Goal: Task Accomplishment & Management: Use online tool/utility

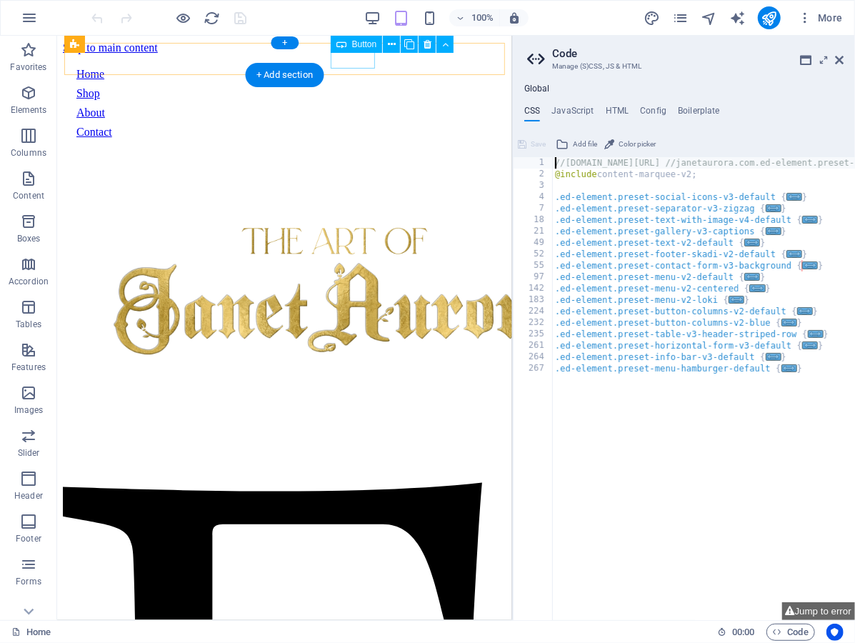
click at [349, 125] on div "Contact" at bounding box center [284, 131] width 416 height 13
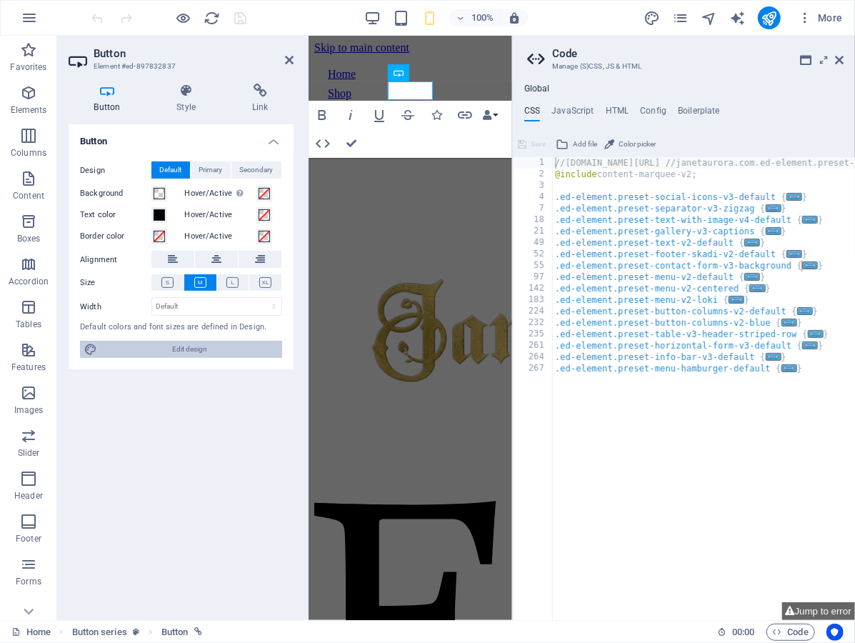
click at [133, 344] on span "Edit design" at bounding box center [189, 349] width 176 height 17
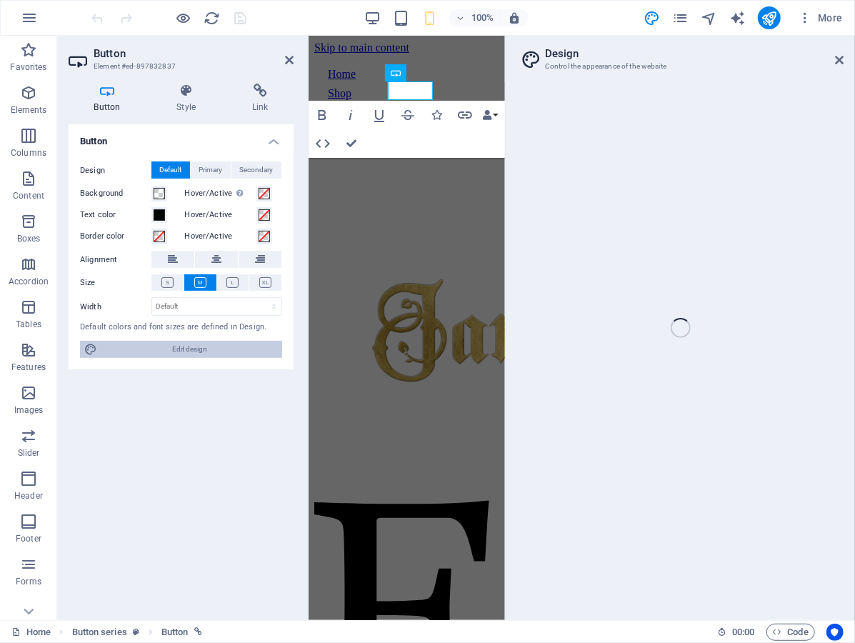
select select "px"
select select "400"
select select "px"
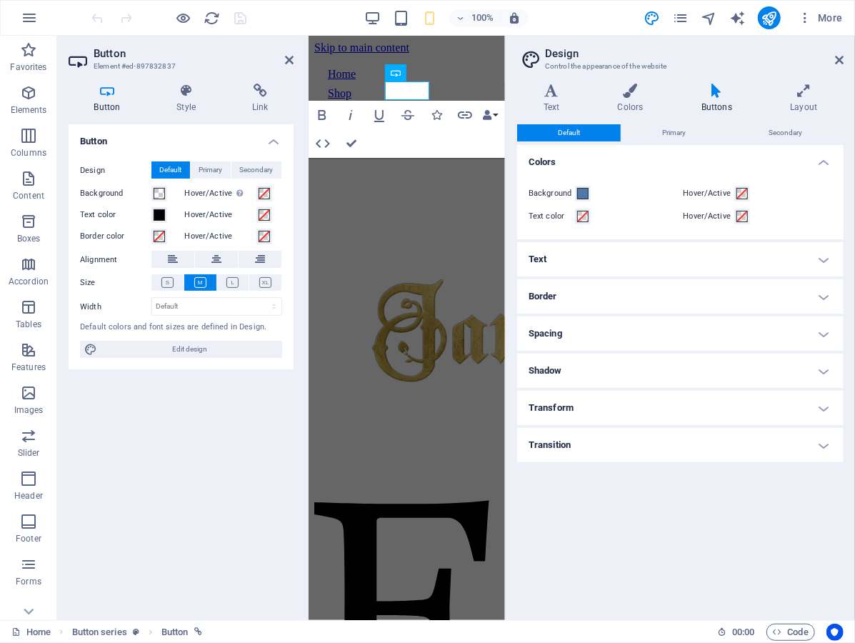
click at [621, 266] on h4 "Text" at bounding box center [680, 259] width 326 height 34
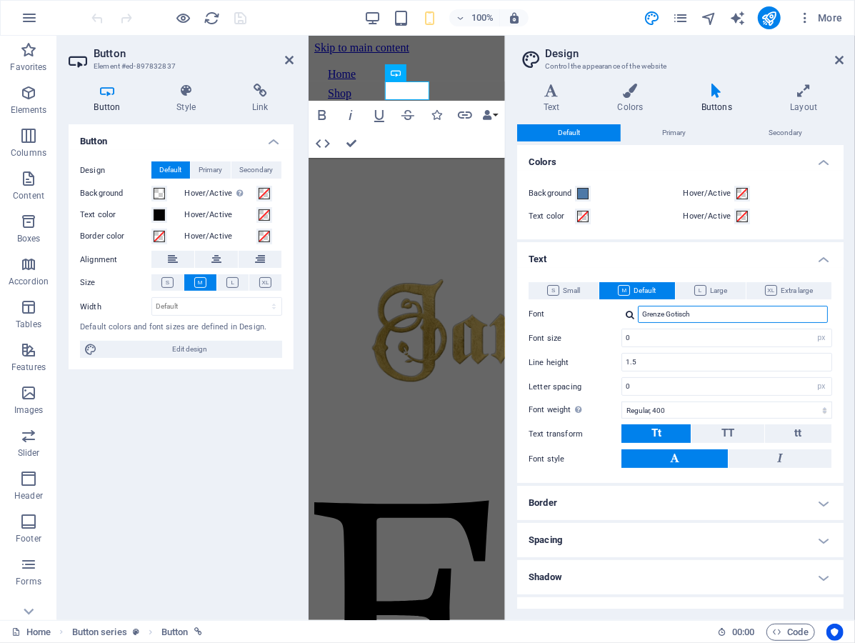
click at [686, 312] on input "Grenze Gotisch" at bounding box center [733, 314] width 190 height 17
click at [577, 293] on span "Small" at bounding box center [563, 290] width 33 height 17
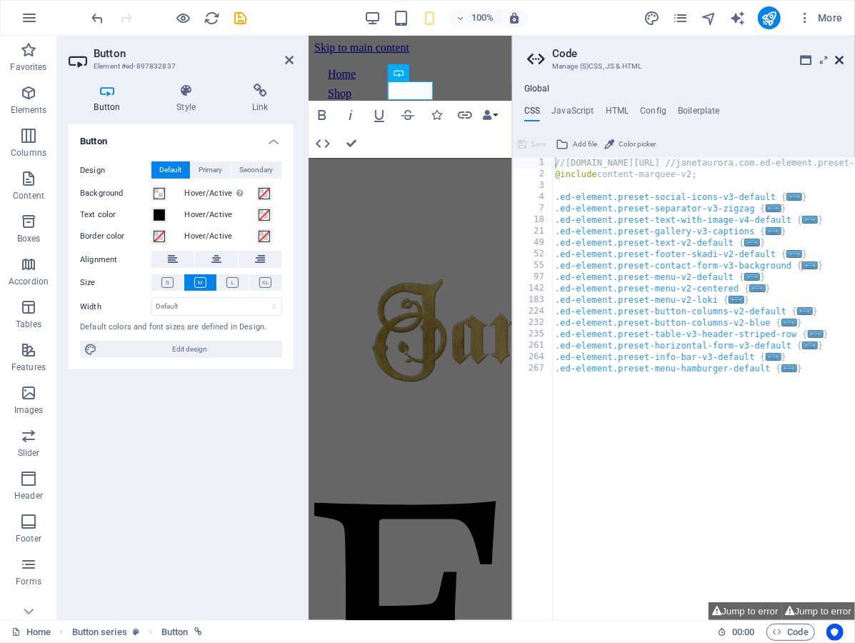
click at [836, 58] on icon at bounding box center [839, 59] width 9 height 11
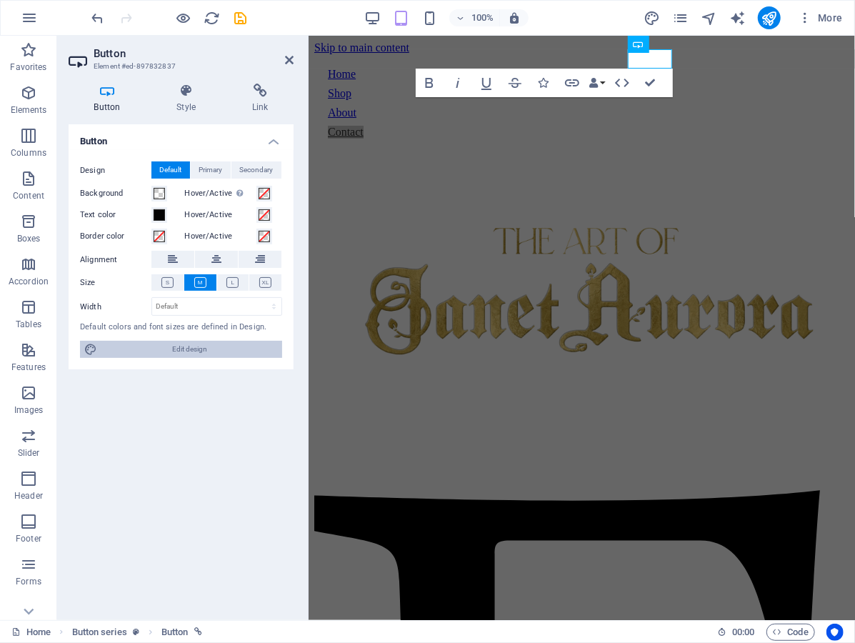
click at [227, 349] on span "Edit design" at bounding box center [189, 349] width 176 height 17
select select "px"
select select "400"
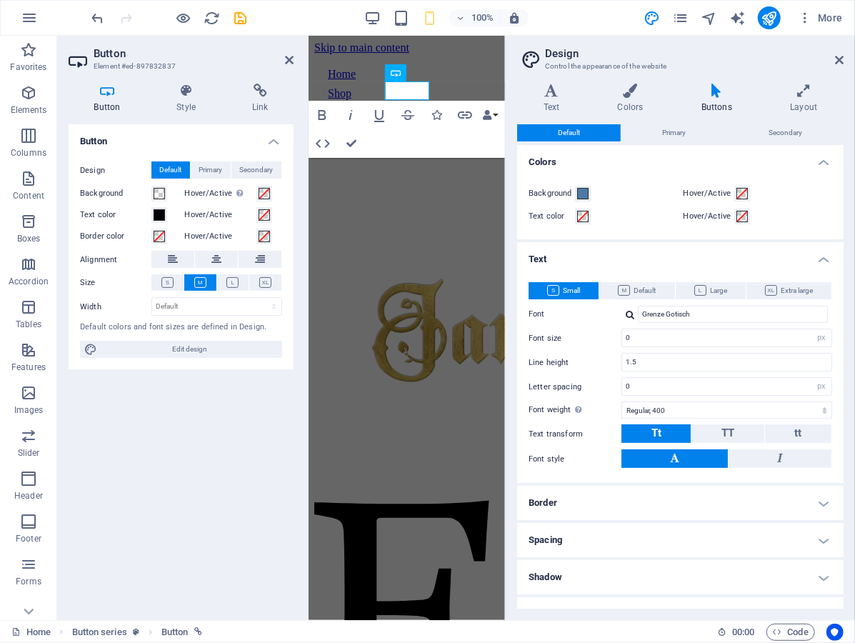
click at [630, 312] on div at bounding box center [630, 314] width 9 height 9
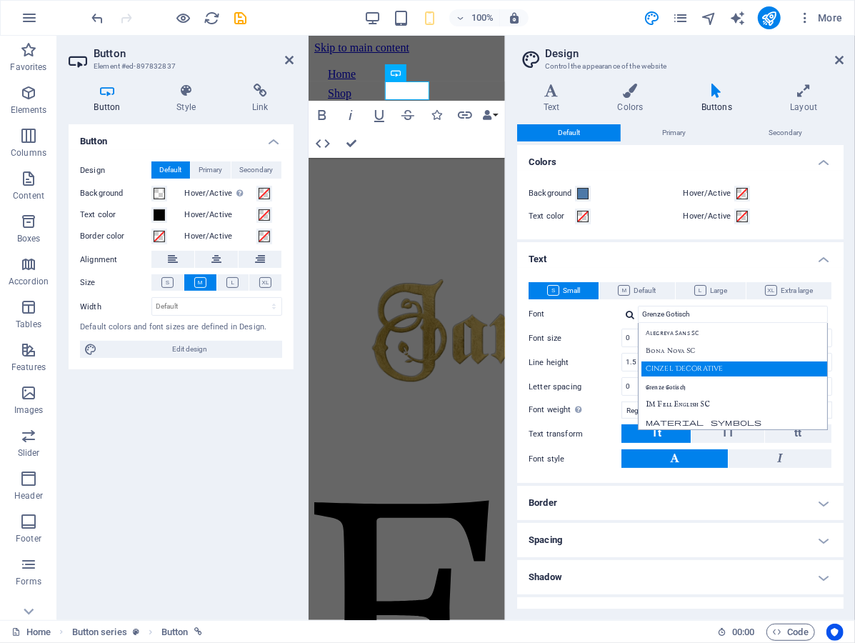
click at [675, 370] on div "Cinzel Decorative" at bounding box center [735, 368] width 189 height 15
type input "Cinzel Decorative"
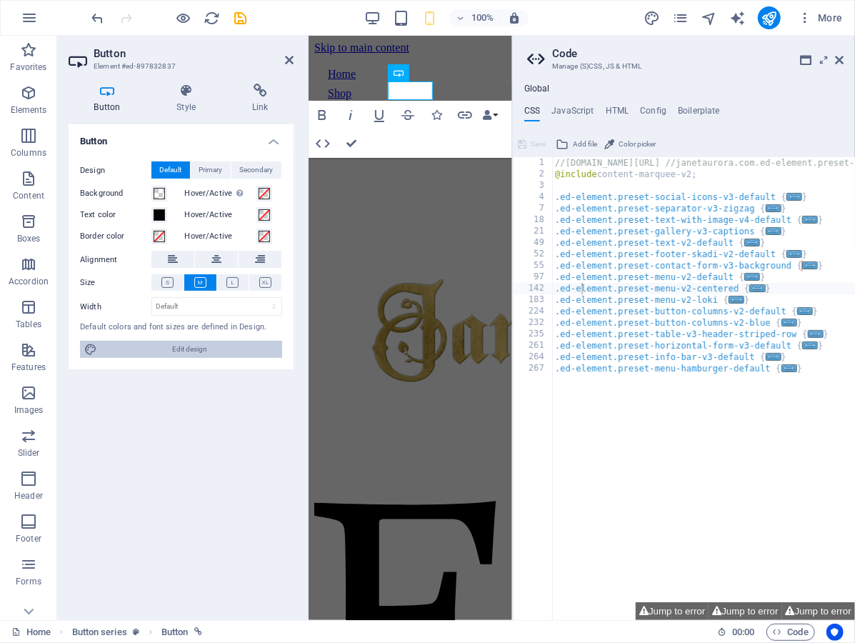
click at [114, 344] on span "Edit design" at bounding box center [189, 349] width 176 height 17
select select "px"
select select "400"
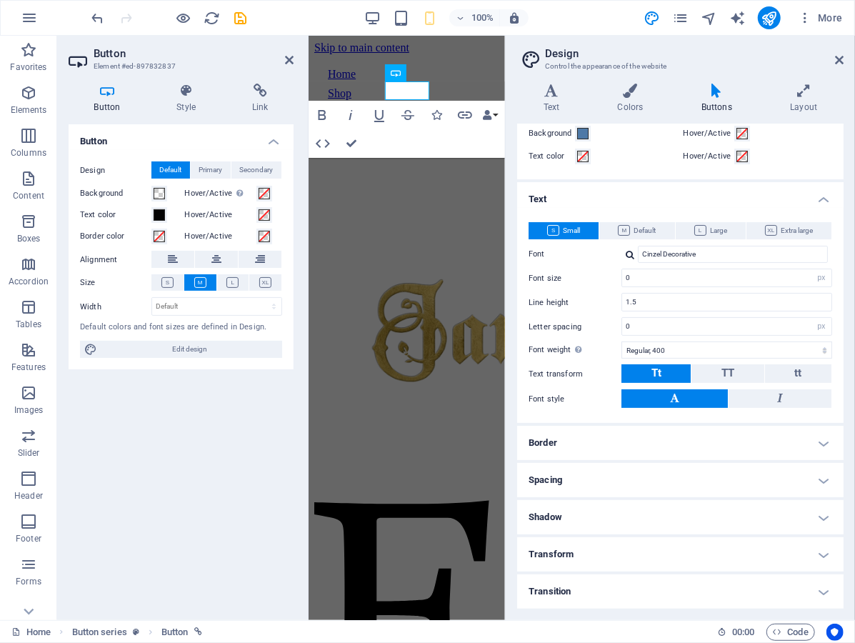
scroll to position [59, 0]
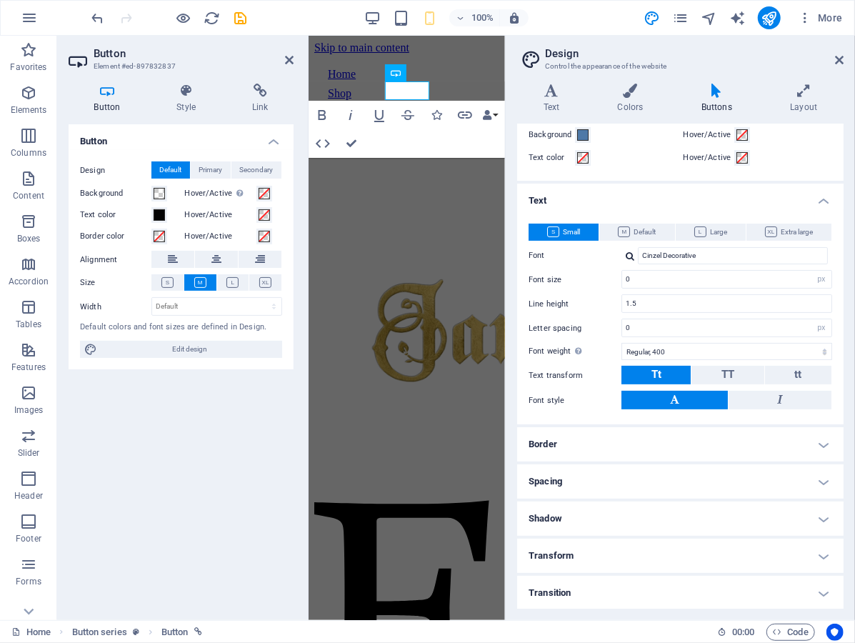
click at [628, 256] on div at bounding box center [630, 255] width 9 height 9
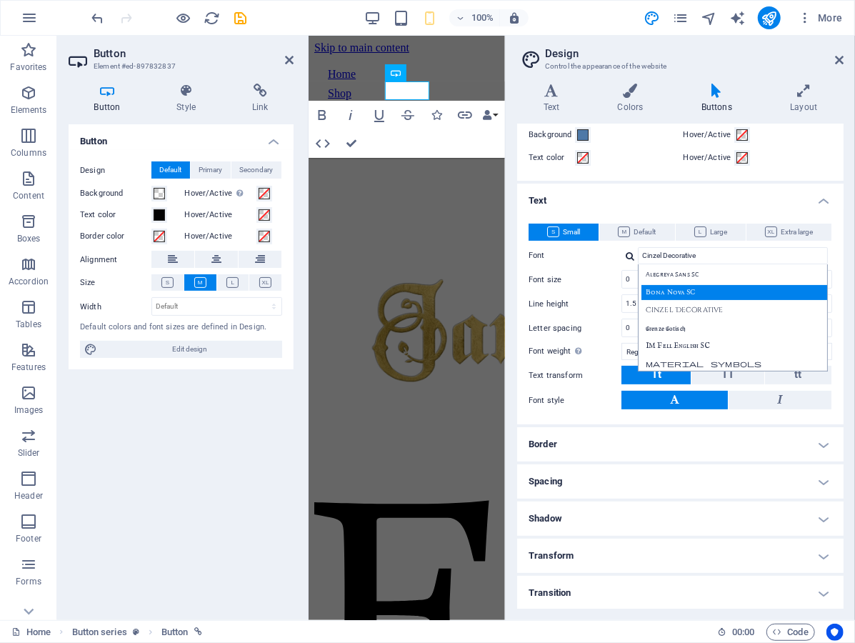
click at [658, 294] on div "Bona Nova SC" at bounding box center [735, 292] width 189 height 15
type input "Bona Nova SC"
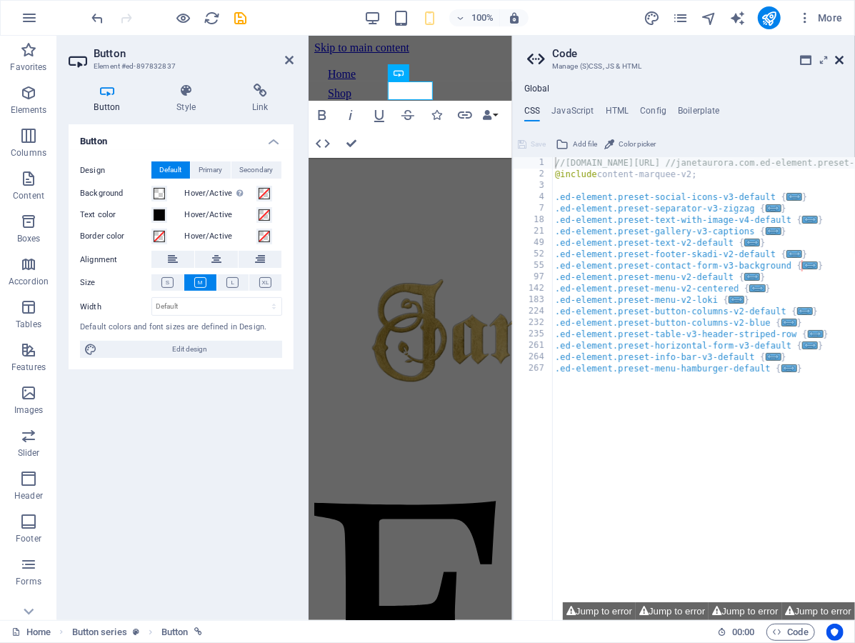
click at [838, 57] on icon at bounding box center [839, 59] width 9 height 11
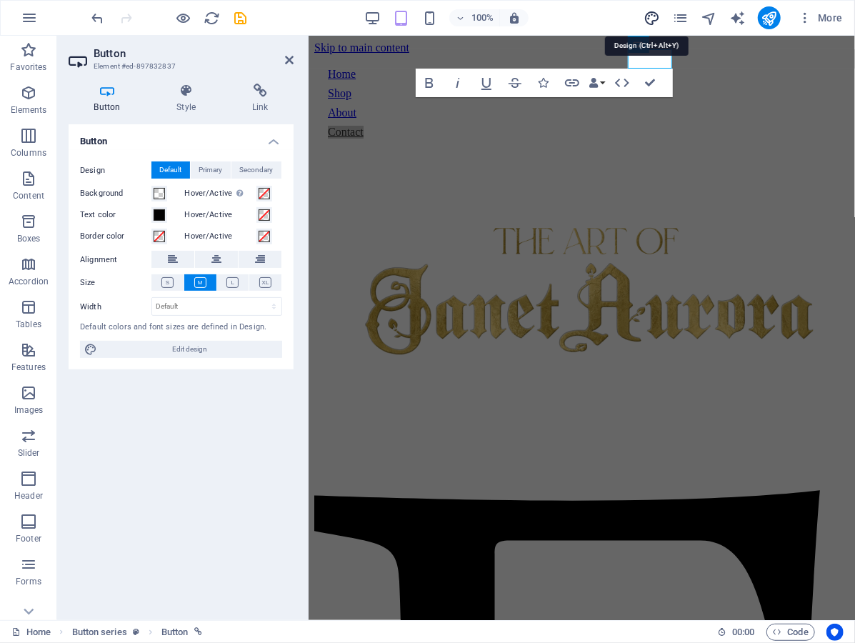
click at [655, 17] on icon "design" at bounding box center [651, 18] width 16 height 16
select select "px"
select select "400"
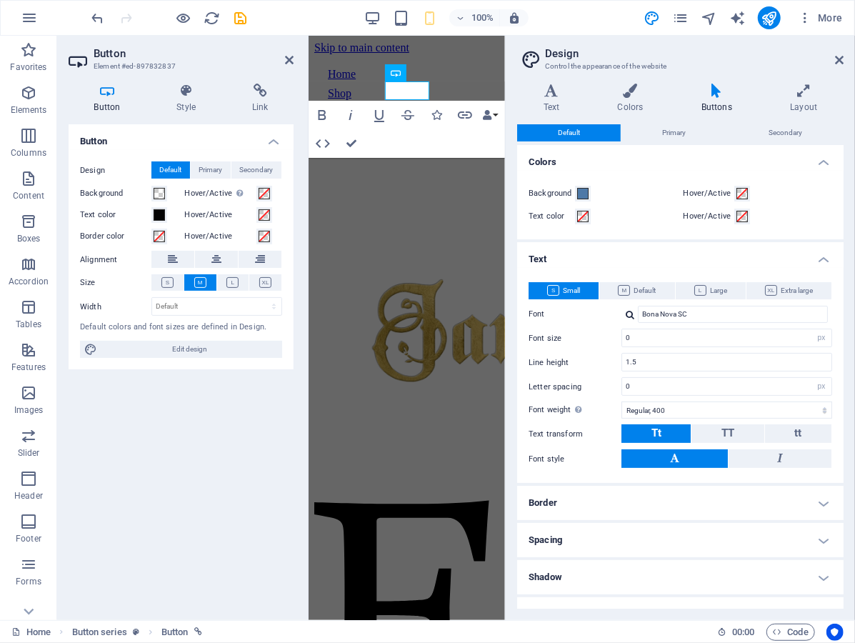
click at [583, 311] on label "Font" at bounding box center [575, 314] width 93 height 17
click at [638, 311] on input "Bona Nova SC" at bounding box center [733, 314] width 190 height 17
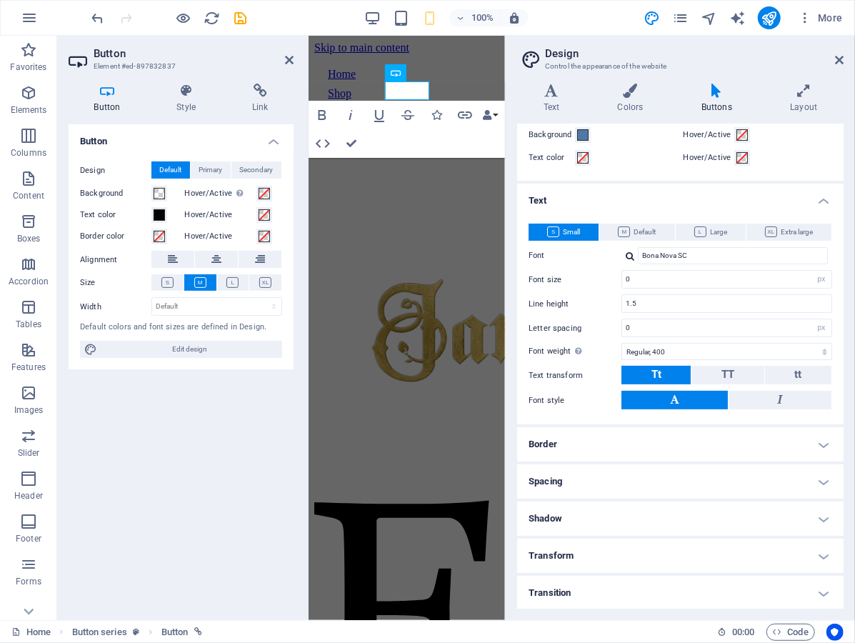
click at [574, 443] on h4 "Border" at bounding box center [680, 444] width 326 height 34
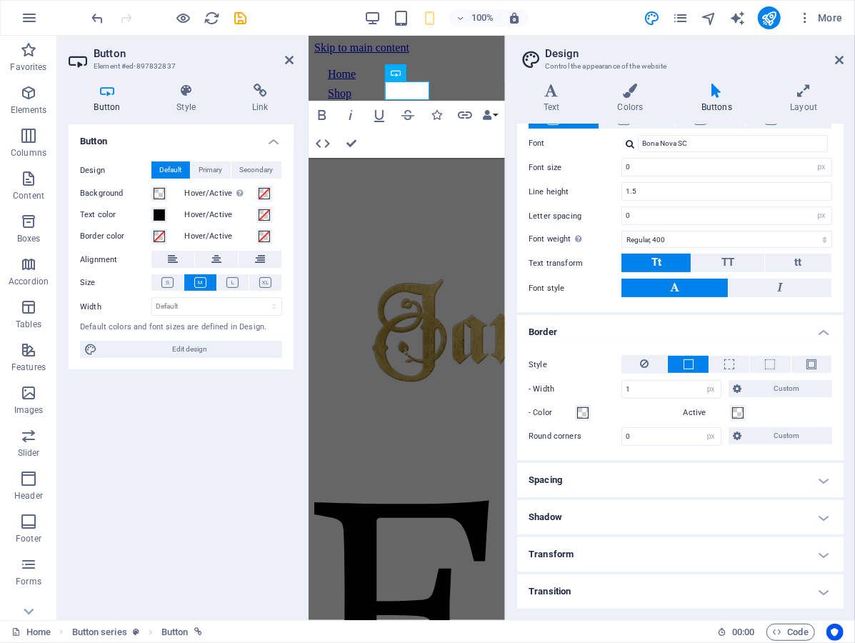
scroll to position [170, 0]
click at [578, 475] on h4 "Spacing" at bounding box center [680, 481] width 326 height 34
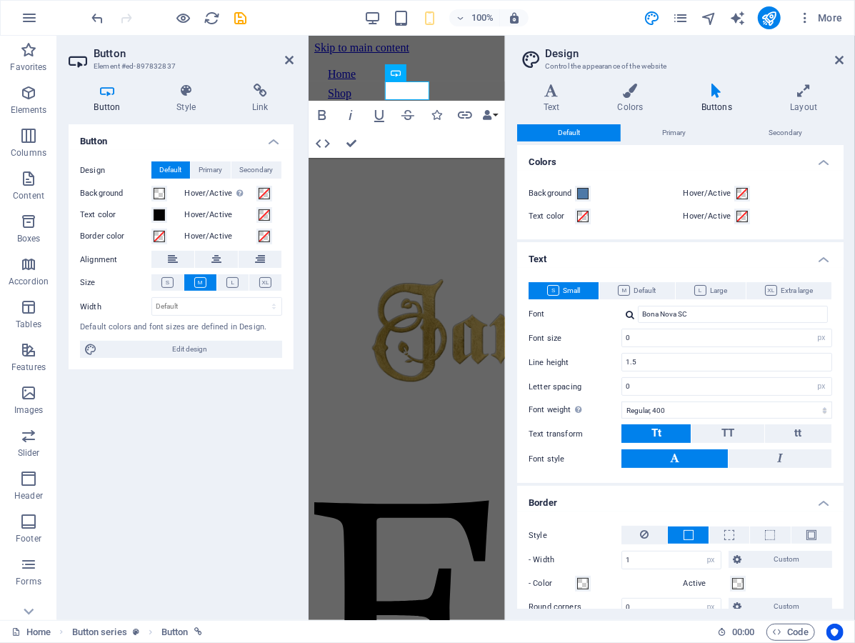
scroll to position [0, 0]
click at [547, 92] on icon at bounding box center [551, 91] width 69 height 14
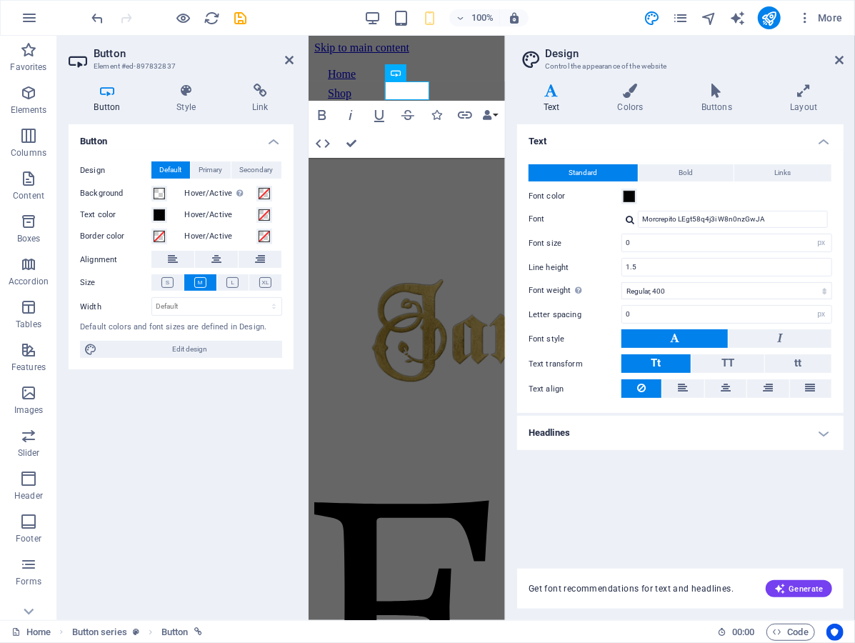
click at [593, 444] on h4 "Headlines" at bounding box center [680, 433] width 326 height 34
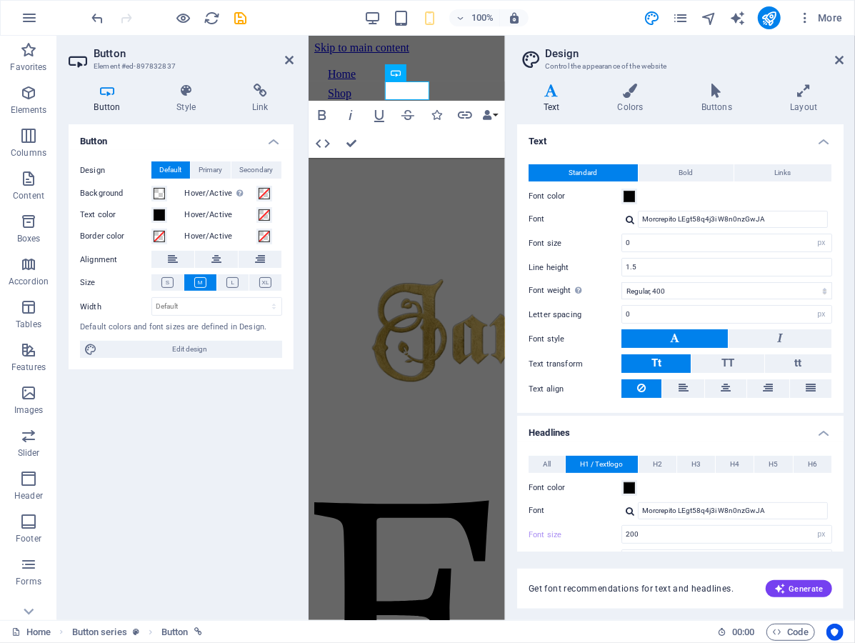
scroll to position [6, 0]
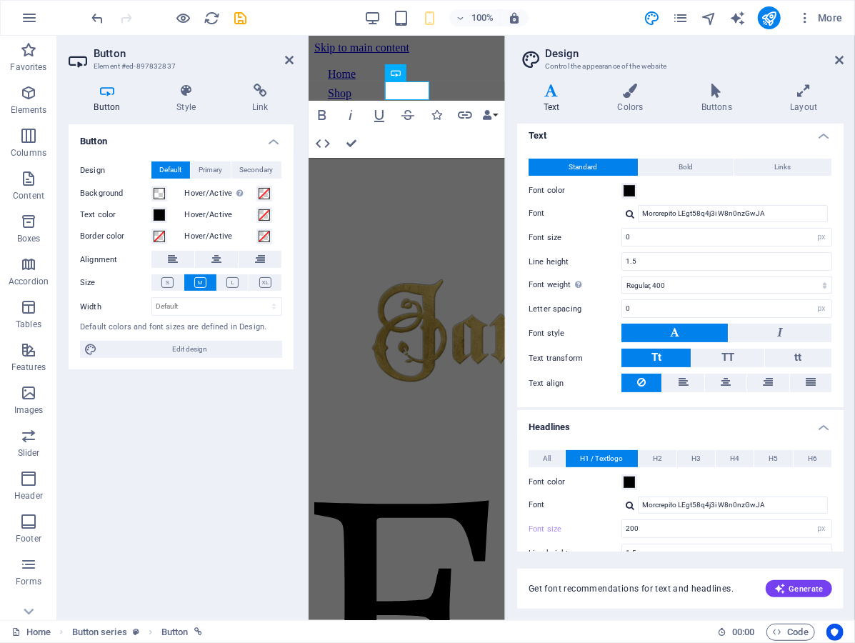
click at [723, 113] on div "Text Colors Buttons Layout Text Standard Bold Links Font color Font Morcrepito …" at bounding box center [680, 346] width 326 height 525
click at [718, 103] on h4 "Buttons" at bounding box center [719, 99] width 89 height 30
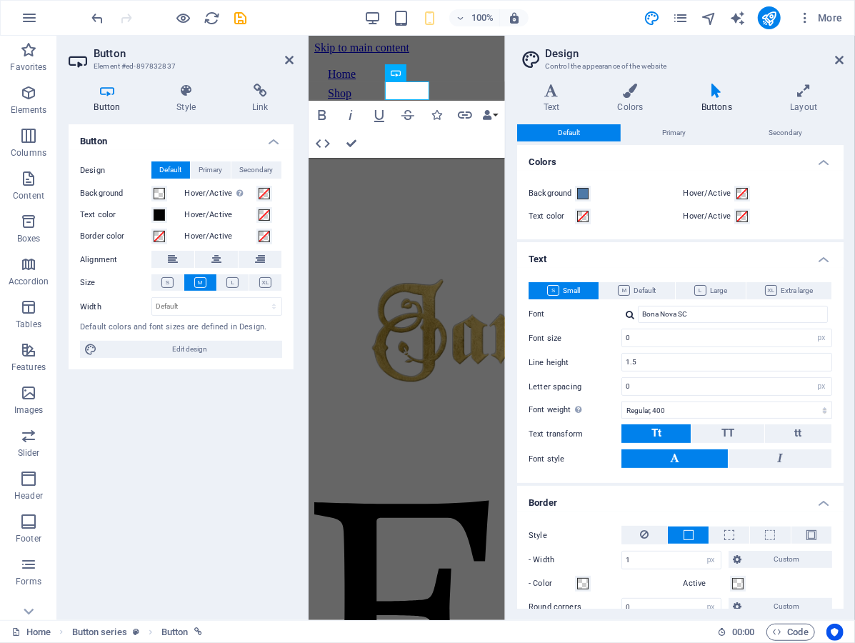
click at [590, 309] on label "Font" at bounding box center [575, 314] width 93 height 17
click at [638, 309] on input "Bona Nova SC" at bounding box center [733, 314] width 190 height 17
click at [837, 57] on icon at bounding box center [839, 59] width 9 height 11
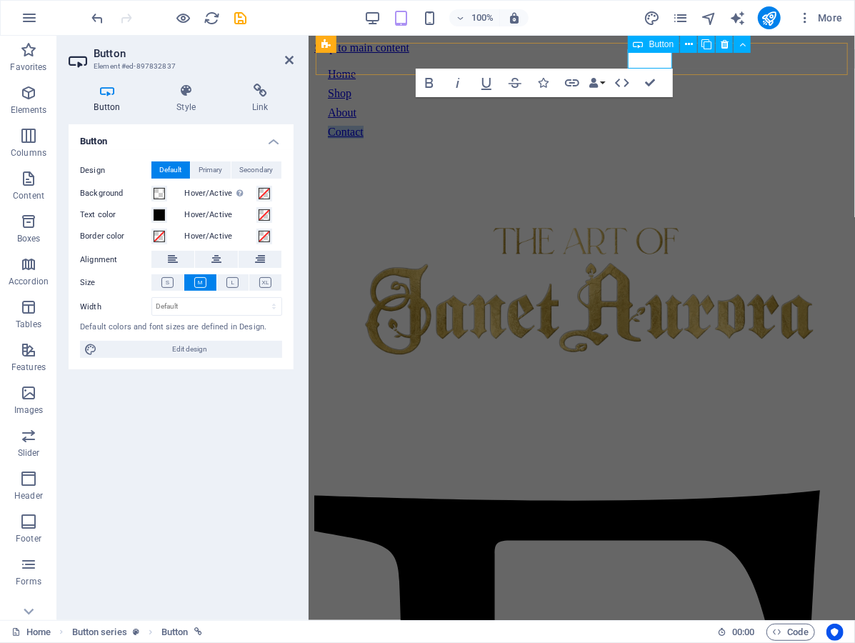
click at [363, 125] on link "Contact" at bounding box center [345, 131] width 36 height 12
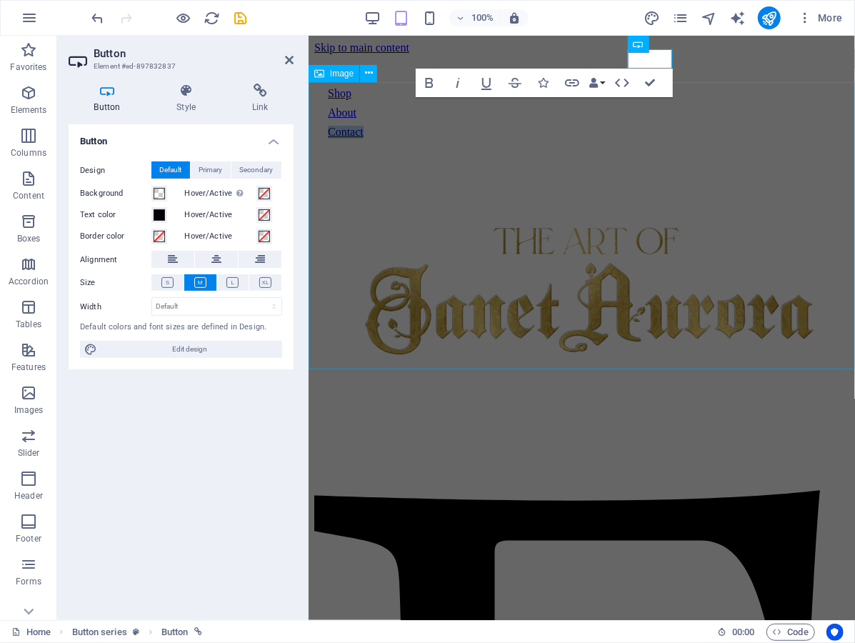
click at [698, 151] on figure at bounding box center [581, 298] width 535 height 294
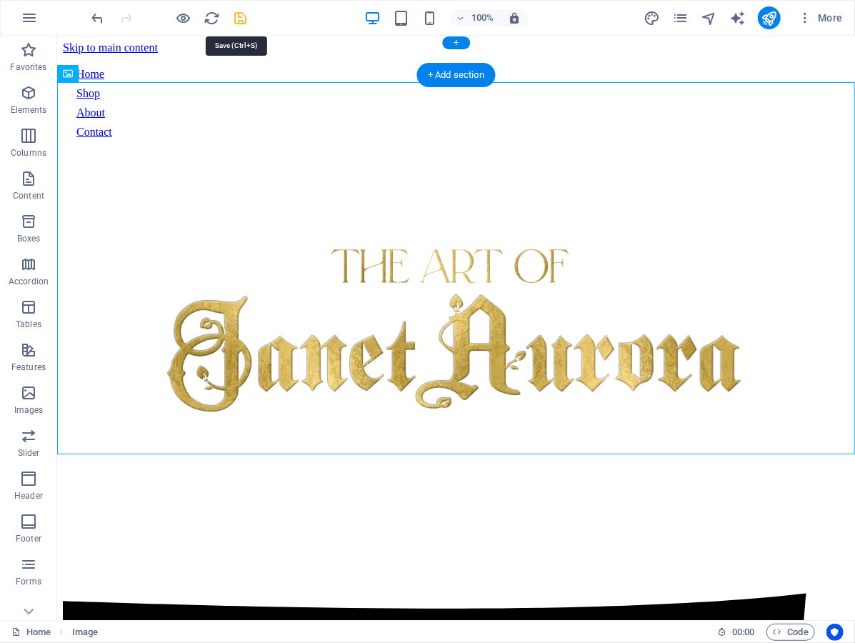
click at [241, 14] on icon "save" at bounding box center [241, 18] width 16 height 16
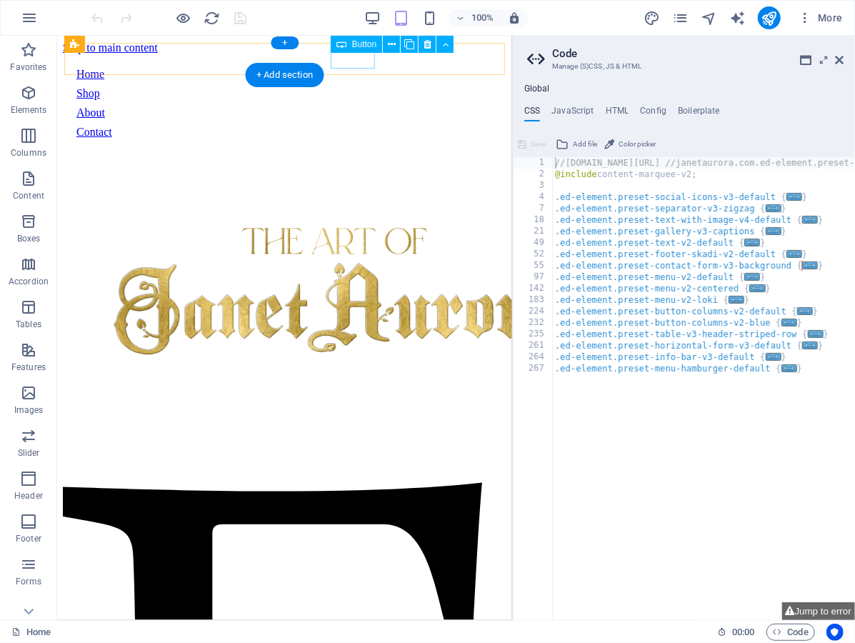
click at [351, 125] on div "Contact" at bounding box center [284, 131] width 416 height 13
click at [308, 106] on div "About" at bounding box center [284, 112] width 416 height 13
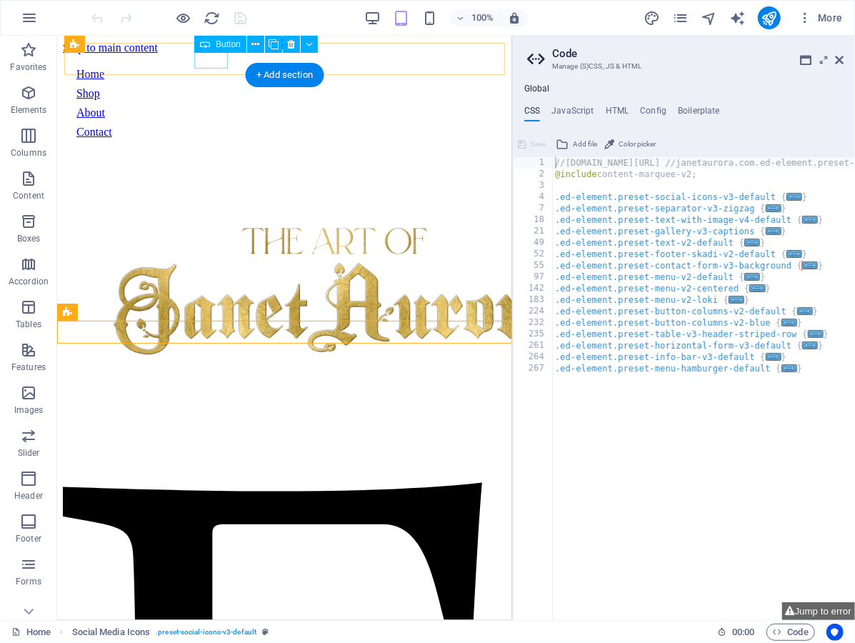
click at [214, 67] on div "Home" at bounding box center [284, 73] width 416 height 13
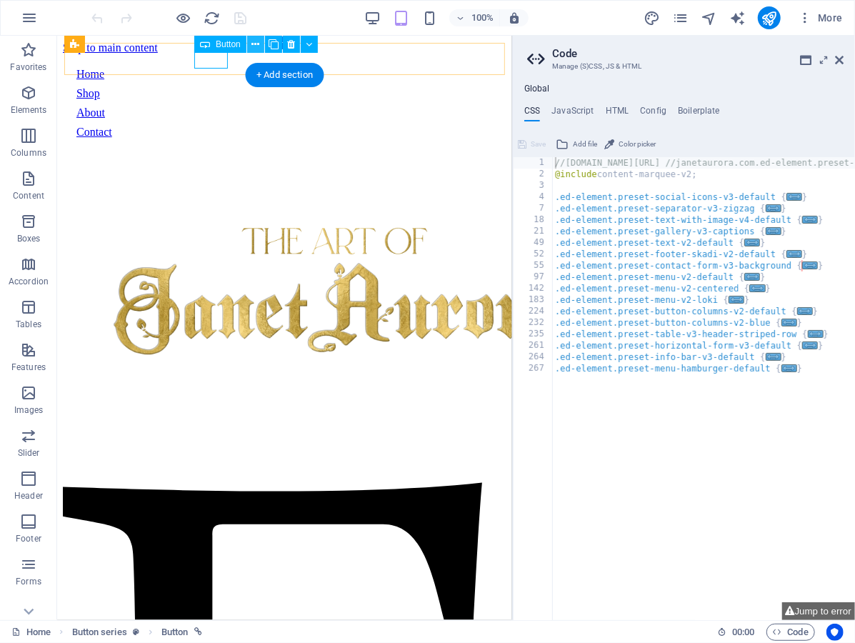
click at [250, 44] on button at bounding box center [255, 44] width 17 height 17
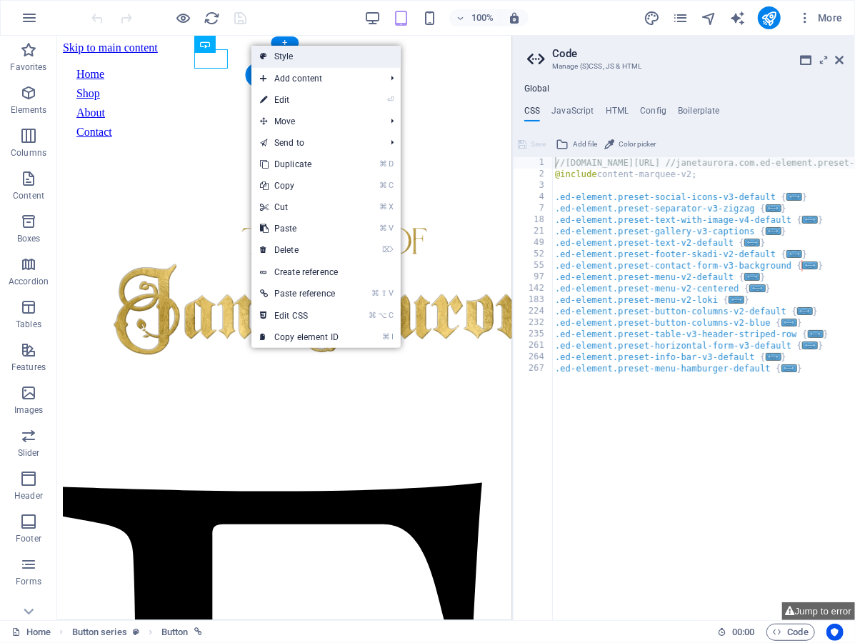
click at [276, 60] on link "Style" at bounding box center [325, 56] width 149 height 21
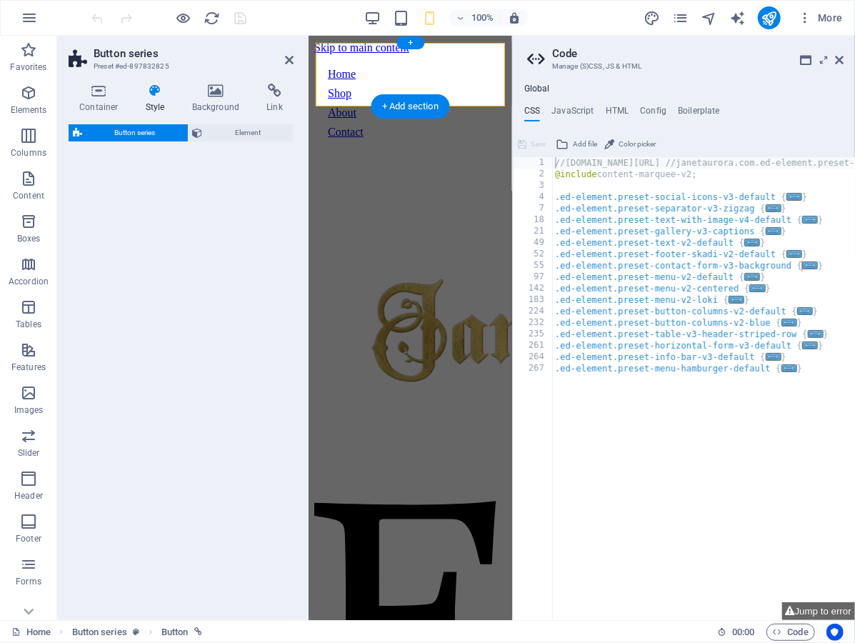
select select "rem"
select select
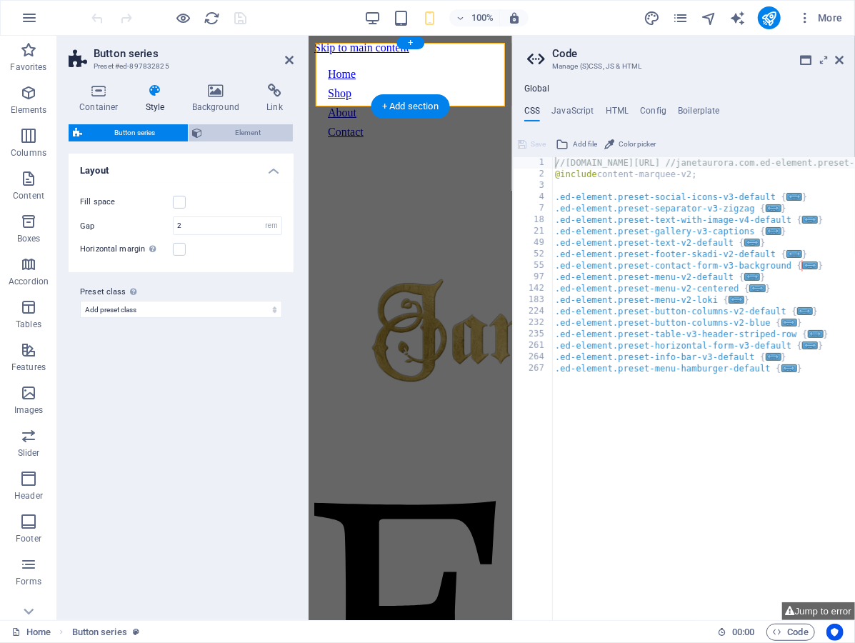
click at [240, 129] on span "Element" at bounding box center [248, 132] width 82 height 17
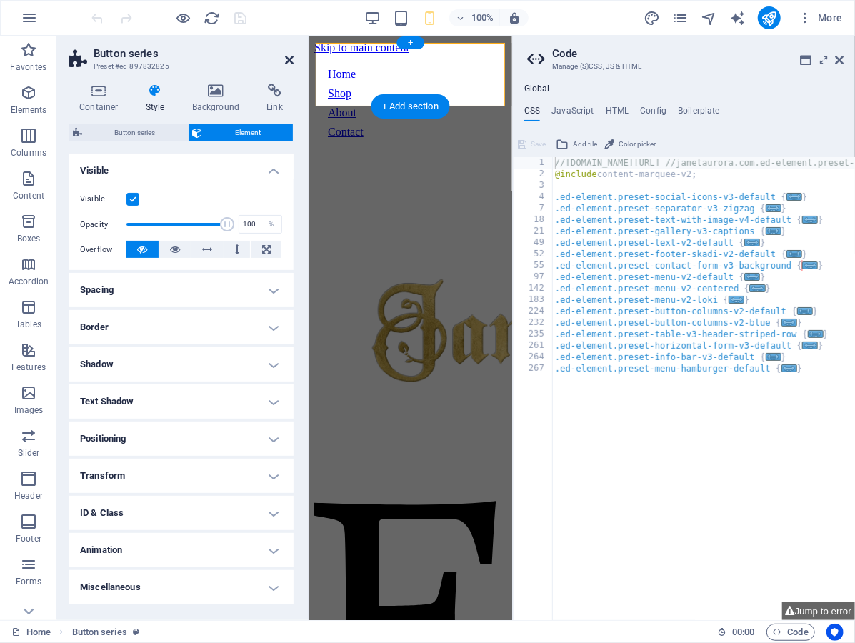
click at [285, 58] on icon at bounding box center [289, 59] width 9 height 11
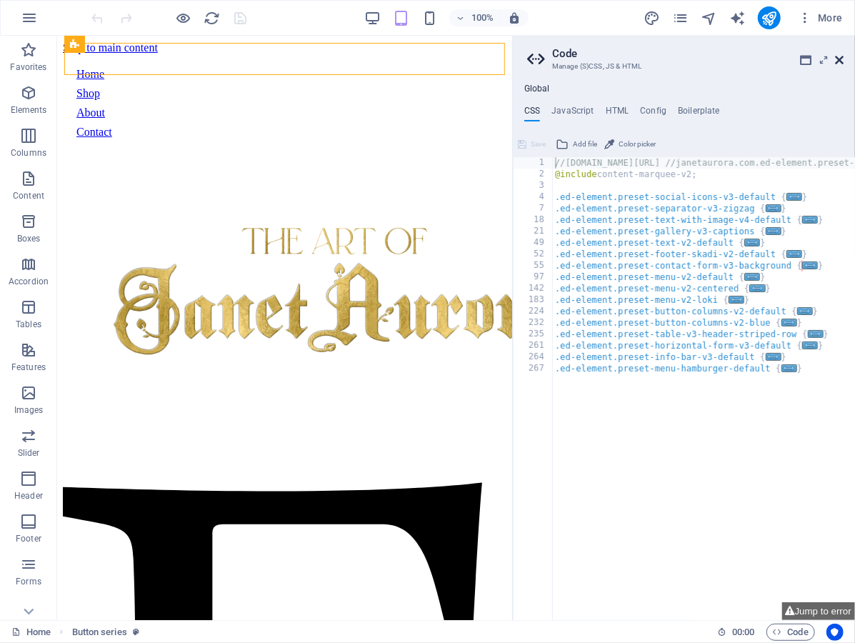
click at [843, 59] on icon at bounding box center [839, 59] width 9 height 11
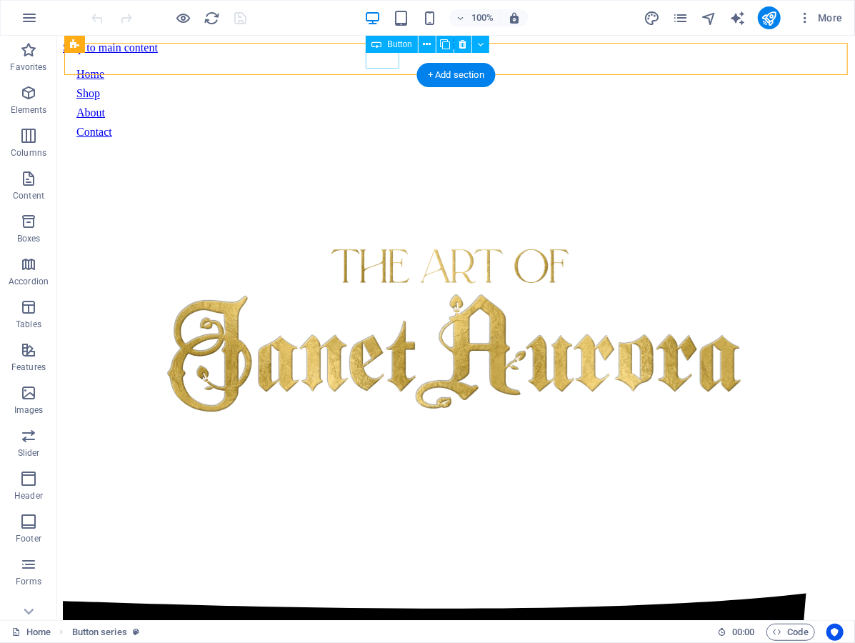
click at [385, 67] on div "Home" at bounding box center [455, 73] width 759 height 13
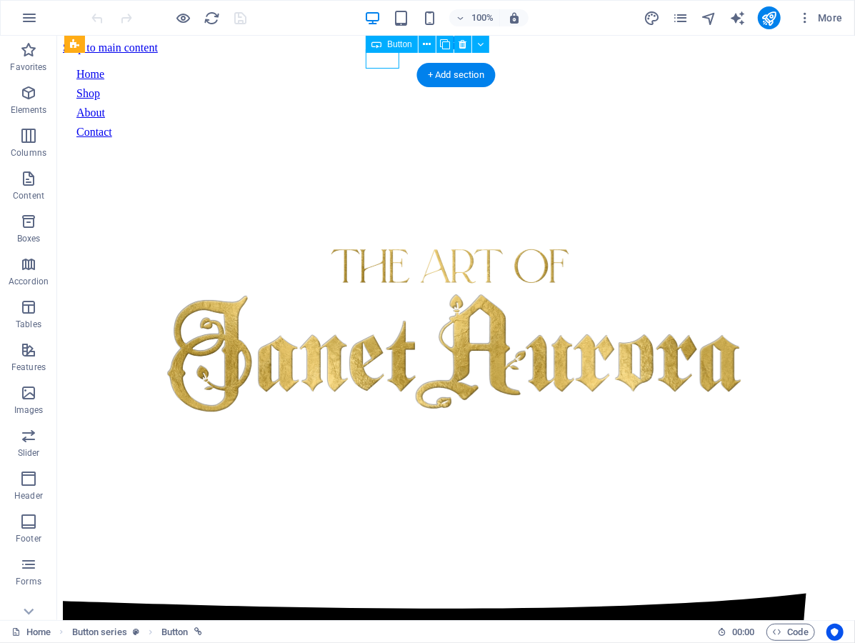
click at [385, 67] on div "Home" at bounding box center [455, 73] width 759 height 13
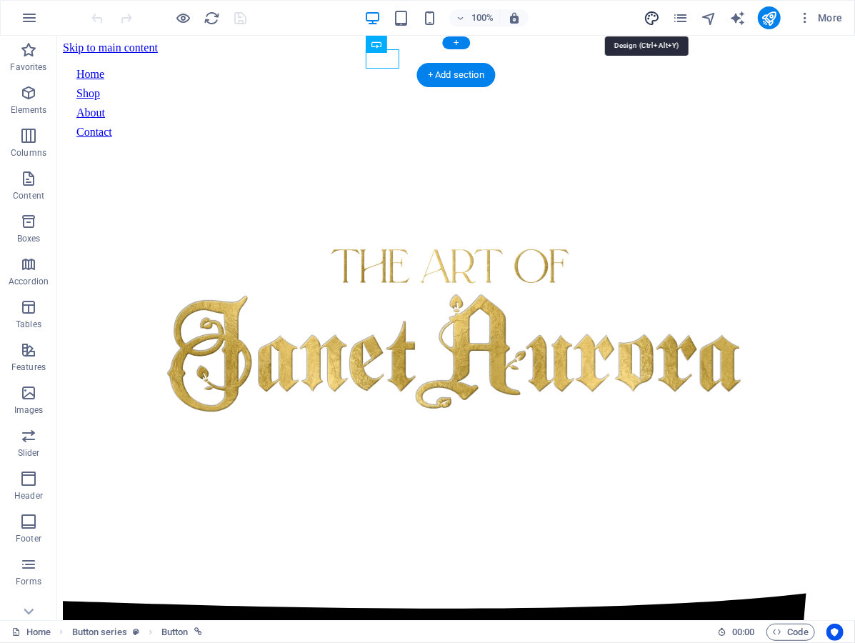
click at [649, 13] on icon "design" at bounding box center [651, 18] width 16 height 16
select select "px"
select select "400"
select select "px"
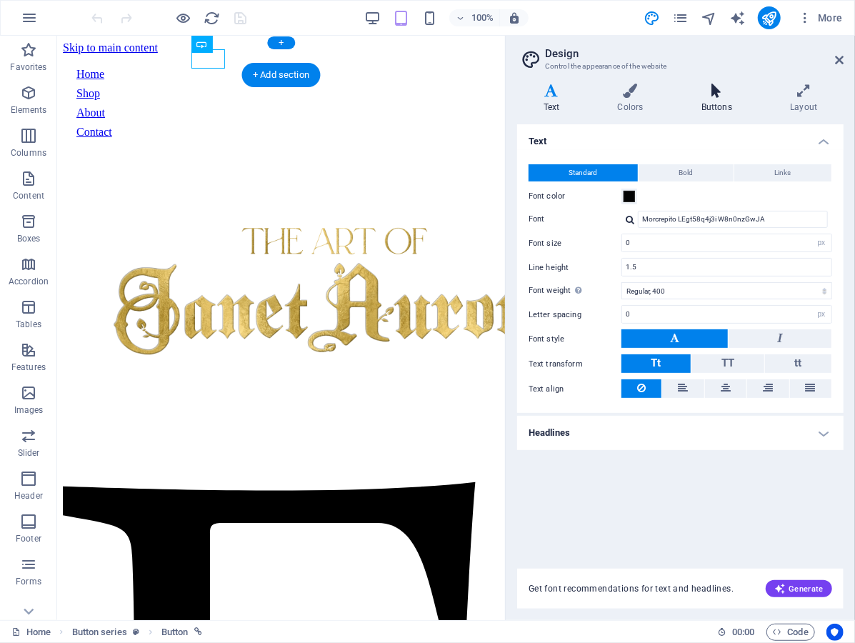
click at [707, 101] on h4 "Buttons" at bounding box center [719, 99] width 89 height 30
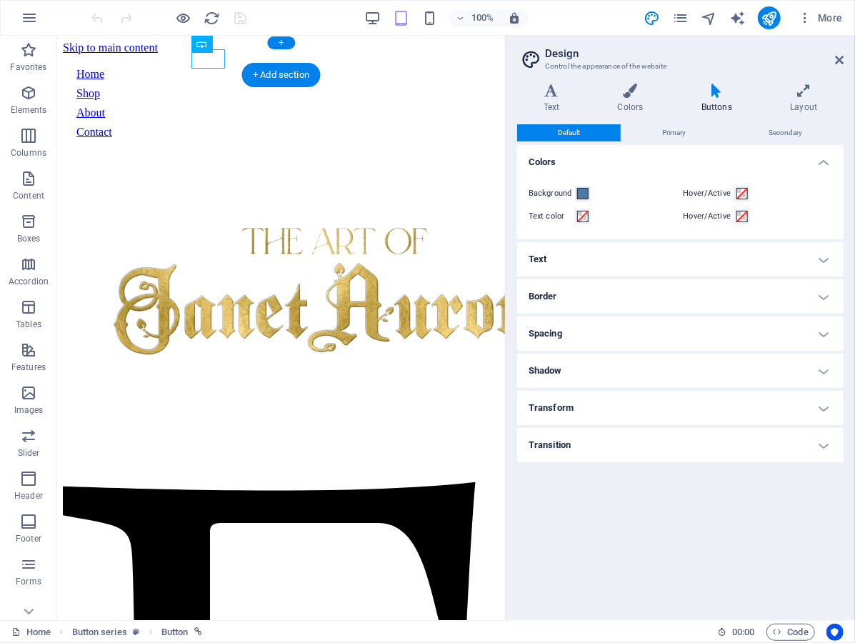
click at [646, 251] on h4 "Text" at bounding box center [680, 259] width 326 height 34
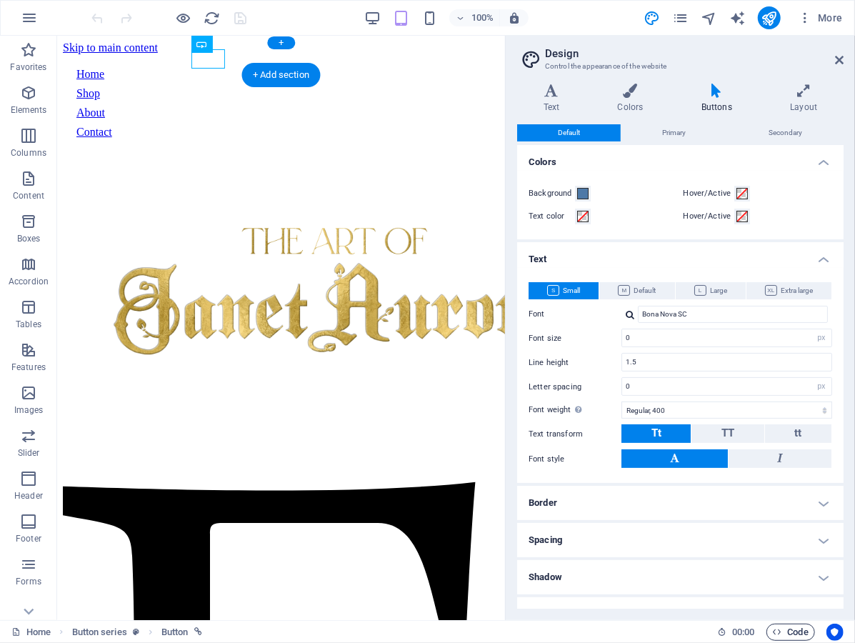
click at [798, 635] on span "Code" at bounding box center [791, 631] width 36 height 17
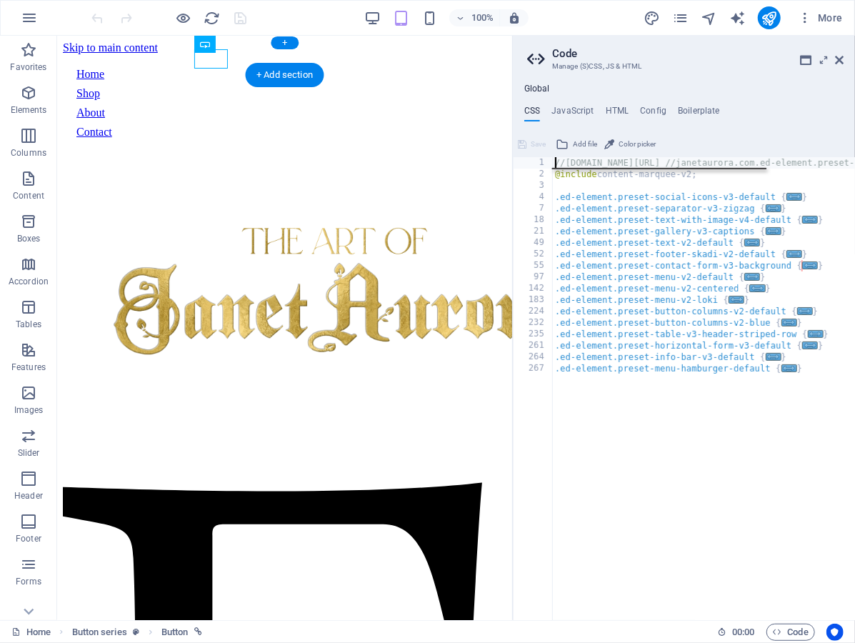
scroll to position [0, 1]
click at [754, 439] on div "//janetaurora.com/sitemap.xml //janetaurora.com.ed-element.preset-content-marqu…" at bounding box center [801, 401] width 499 height 488
type textarea "}"
type textarea "k"
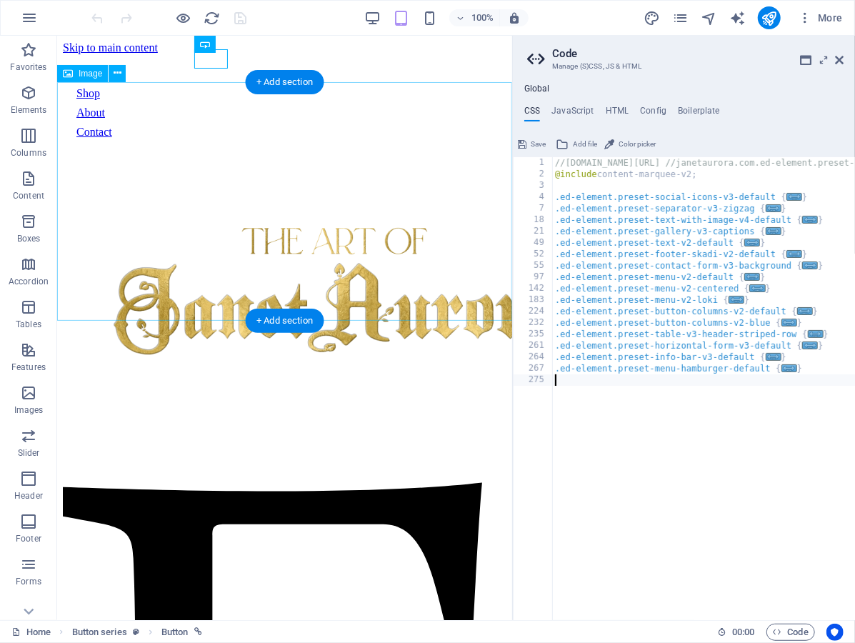
click at [351, 284] on figure at bounding box center [284, 298] width 444 height 294
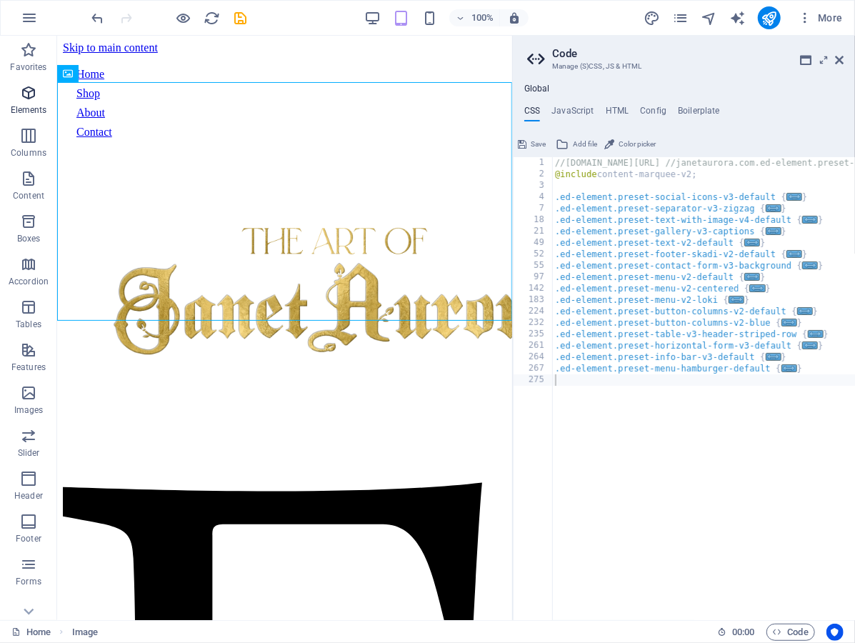
click at [33, 86] on icon "button" at bounding box center [28, 92] width 17 height 17
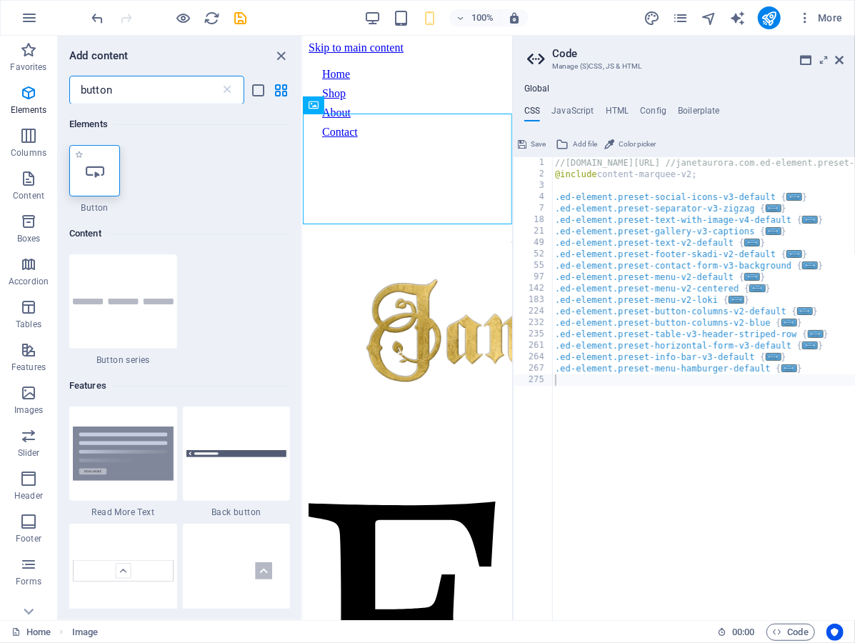
type input "button"
click at [92, 177] on icon at bounding box center [95, 170] width 19 height 19
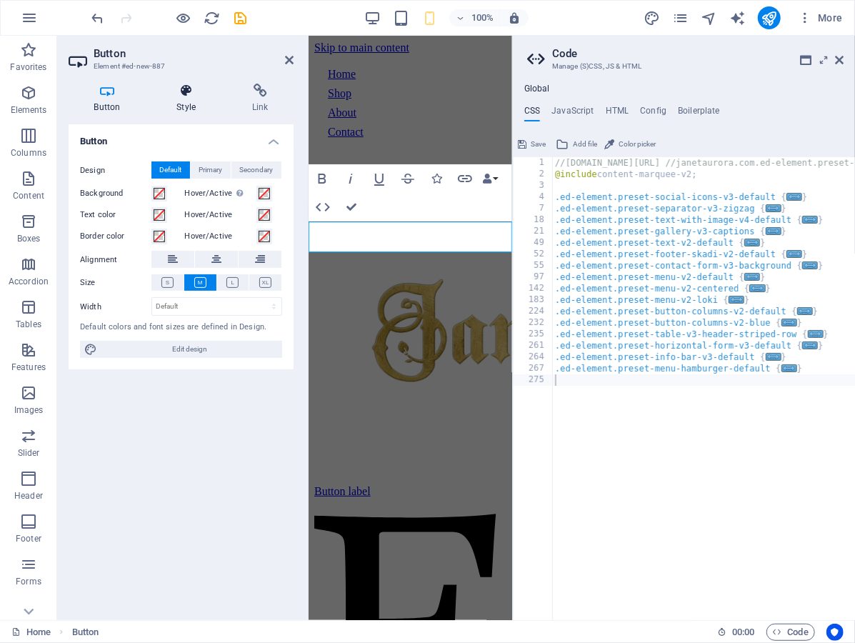
click at [189, 86] on icon at bounding box center [186, 91] width 70 height 14
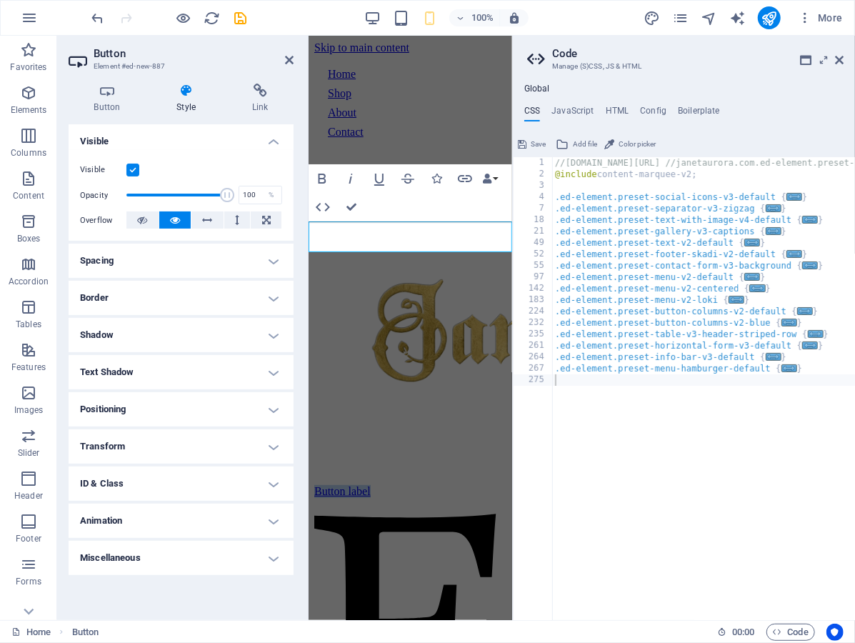
click at [359, 484] on link "Button label" at bounding box center [342, 490] width 56 height 12
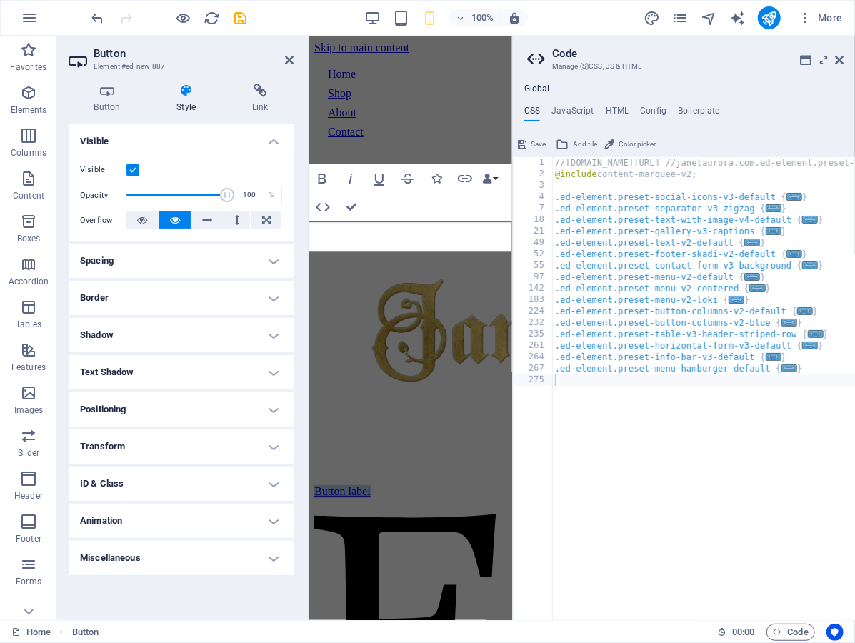
click at [359, 484] on link "Button label" at bounding box center [342, 490] width 56 height 12
click at [647, 14] on icon "design" at bounding box center [651, 18] width 16 height 16
select select "px"
select select "400"
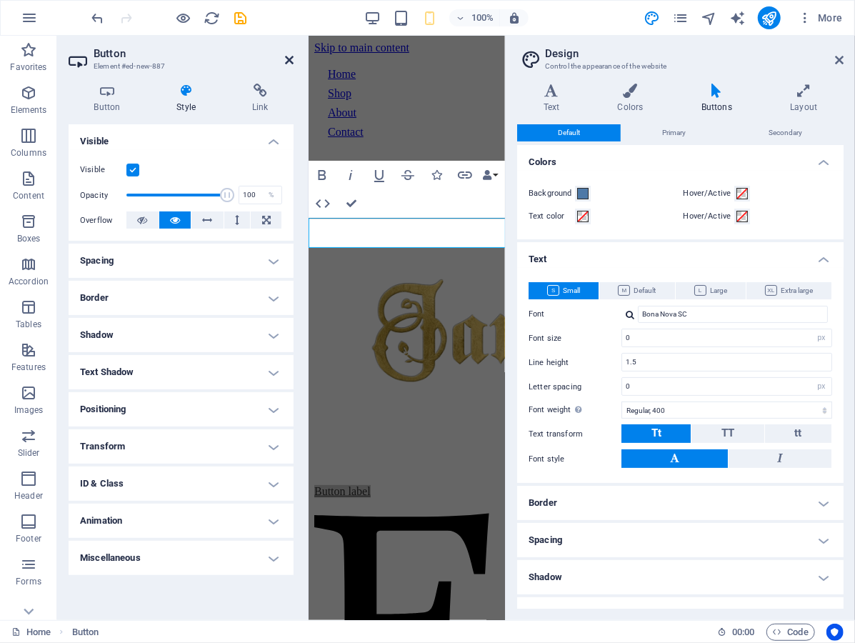
click at [286, 59] on icon at bounding box center [289, 59] width 9 height 11
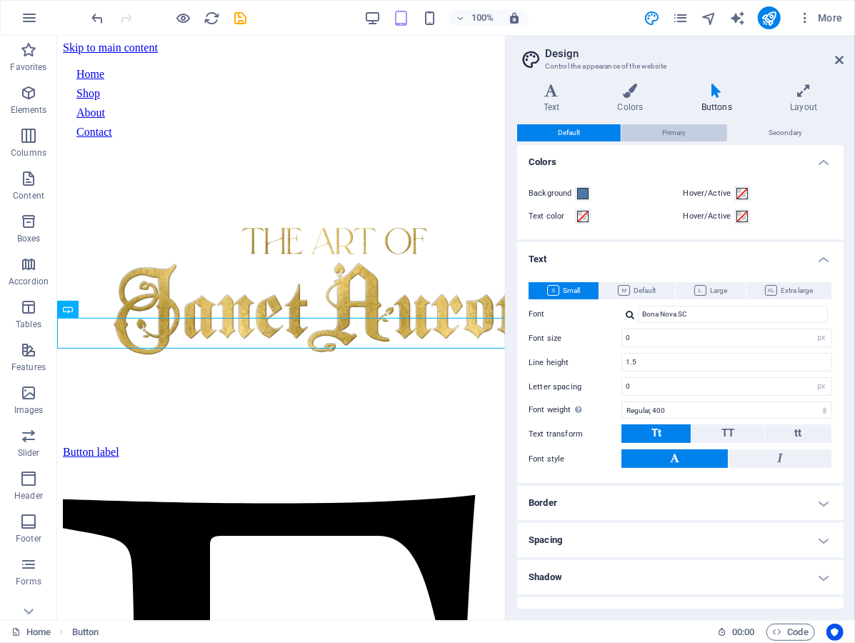
click at [674, 133] on span "Primary" at bounding box center [674, 132] width 24 height 17
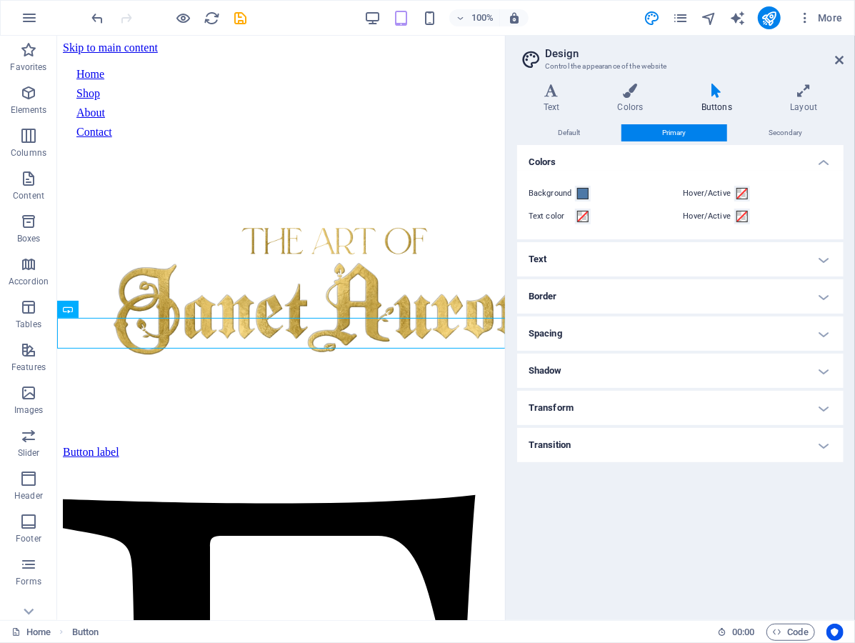
click at [663, 254] on h4 "Text" at bounding box center [680, 259] width 326 height 34
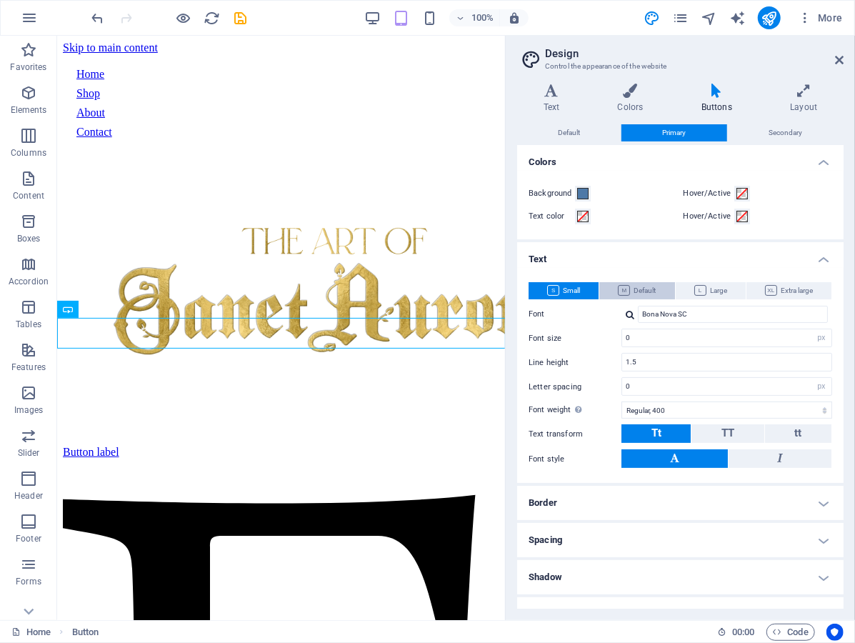
click at [651, 286] on span "Default" at bounding box center [637, 290] width 38 height 17
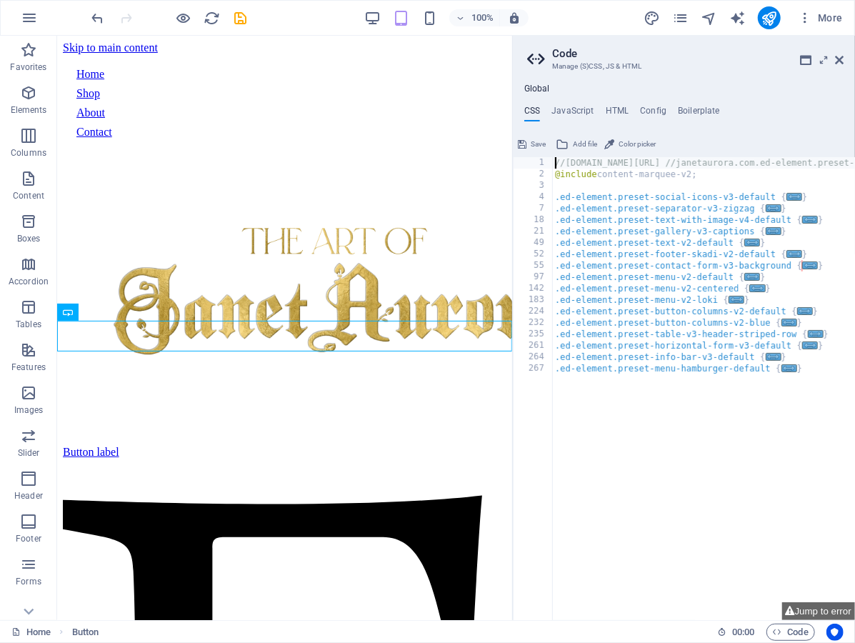
click at [658, 313] on div "//janetaurora.com/sitemap.xml //janetaurora.com.ed-element.preset-content-marqu…" at bounding box center [801, 401] width 499 height 488
click at [668, 420] on div "//janetaurora.com/sitemap.xml //janetaurora.com.ed-element.preset-content-marqu…" at bounding box center [801, 401] width 499 height 488
type textarea "}"
click at [838, 64] on icon at bounding box center [839, 59] width 9 height 11
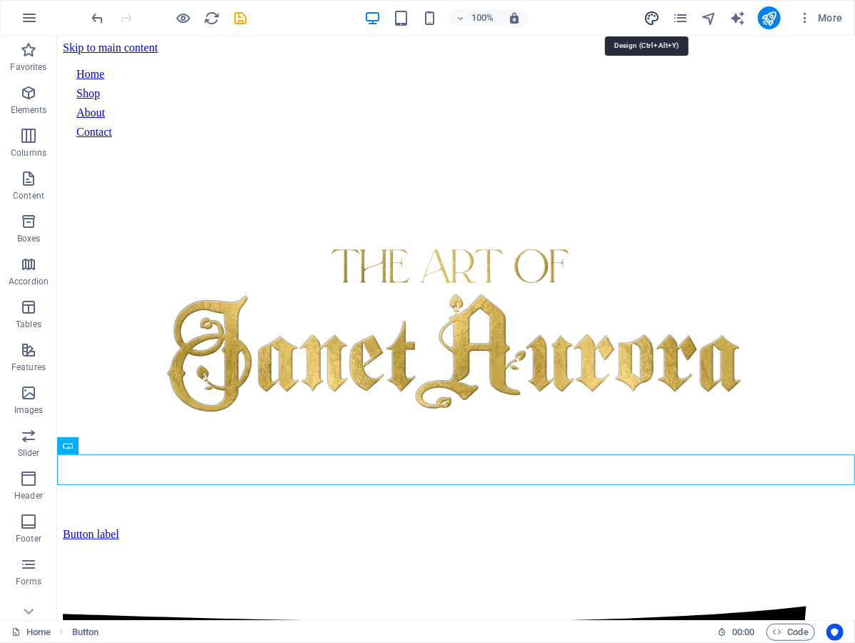
click at [653, 14] on icon "design" at bounding box center [651, 18] width 16 height 16
select select "px"
select select "400"
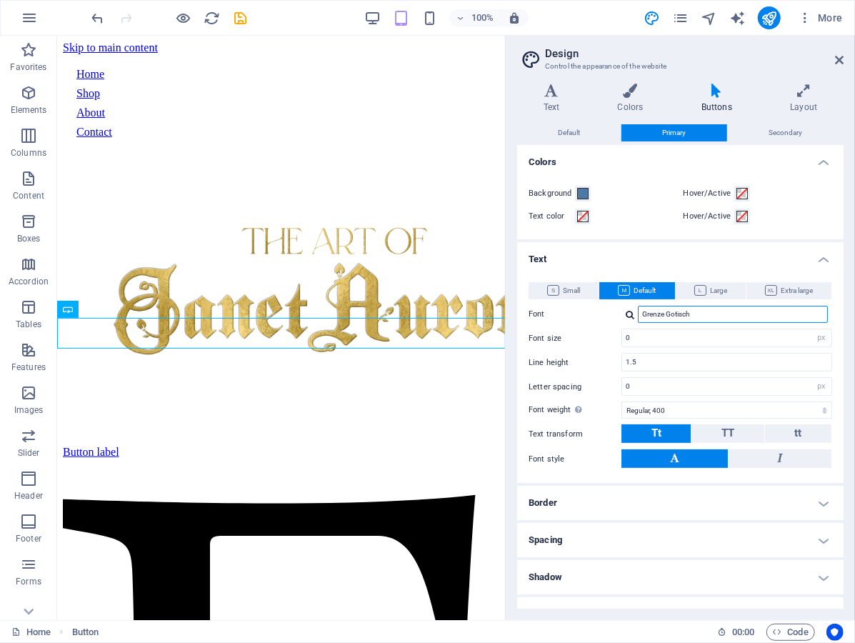
click at [651, 317] on input "Grenze Gotisch" at bounding box center [733, 314] width 190 height 17
click at [712, 315] on input "Grenze Gotisch" at bounding box center [733, 314] width 190 height 17
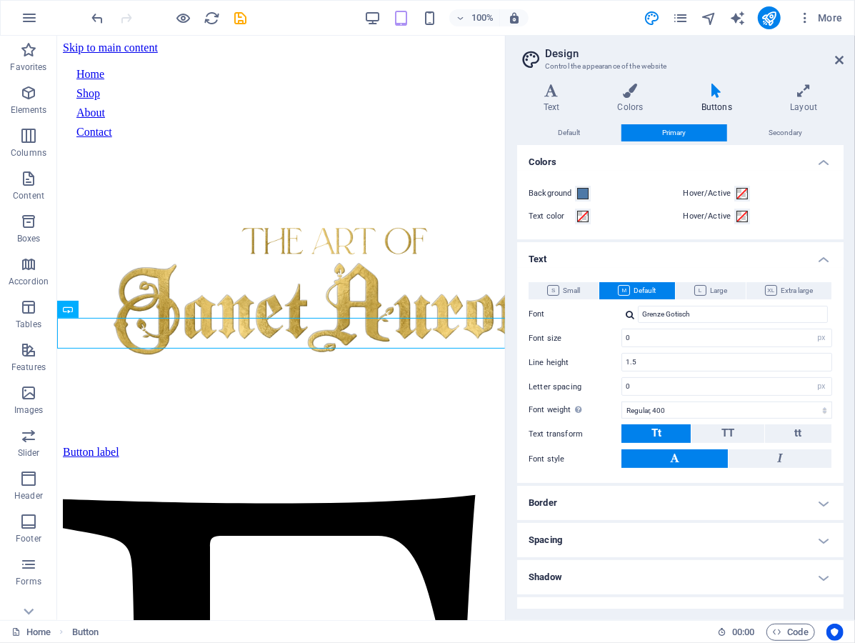
click at [628, 314] on div at bounding box center [630, 314] width 9 height 9
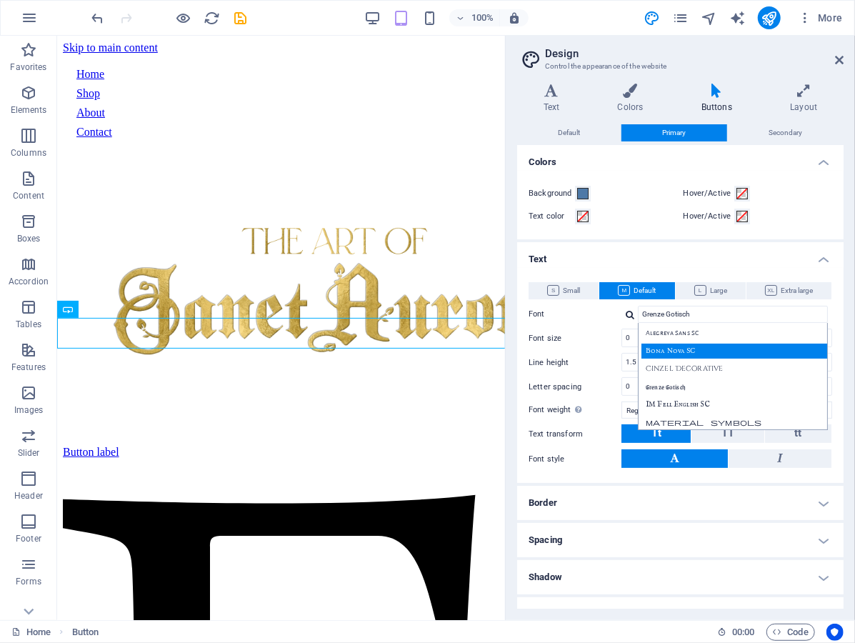
click at [661, 357] on div "Bona Nova SC" at bounding box center [735, 351] width 189 height 15
type input "Bona Nova SC"
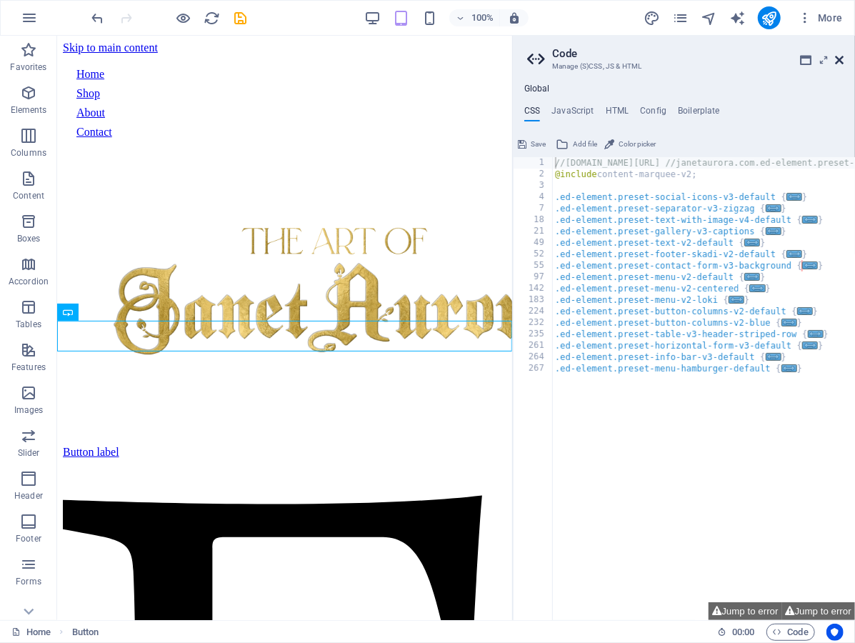
click at [841, 58] on icon at bounding box center [839, 59] width 9 height 11
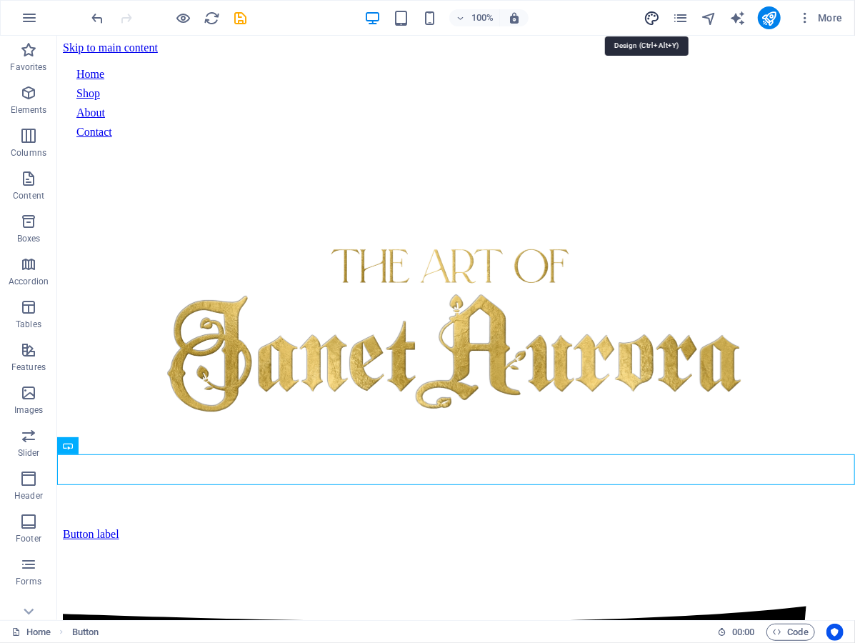
click at [649, 17] on icon "design" at bounding box center [651, 18] width 16 height 16
select select "px"
select select "400"
select select "px"
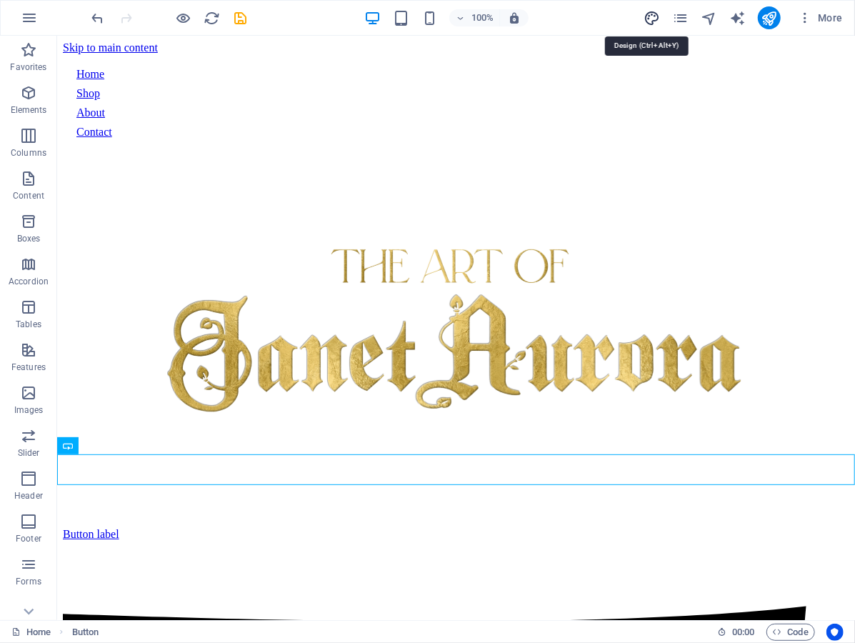
select select "px"
select select "400"
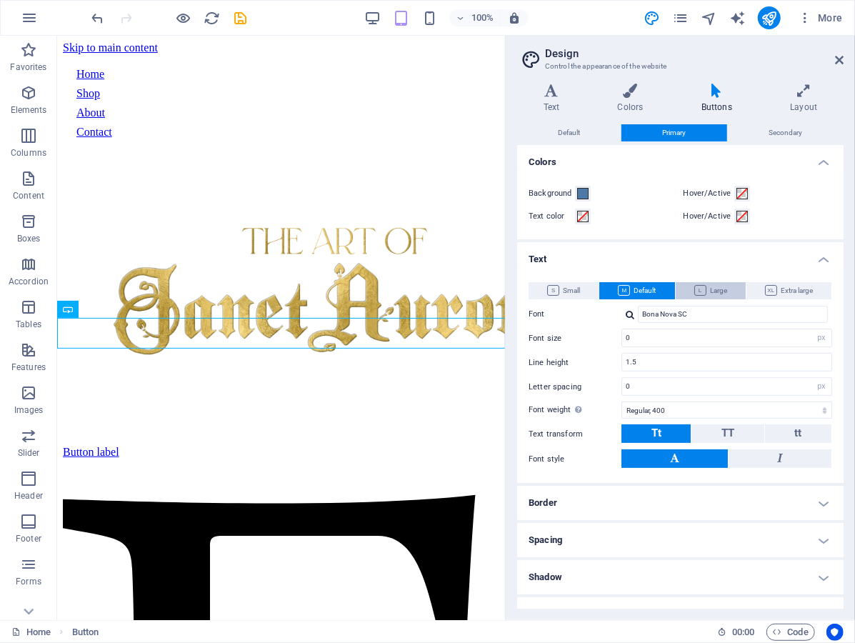
click at [701, 287] on span "Large" at bounding box center [710, 290] width 33 height 17
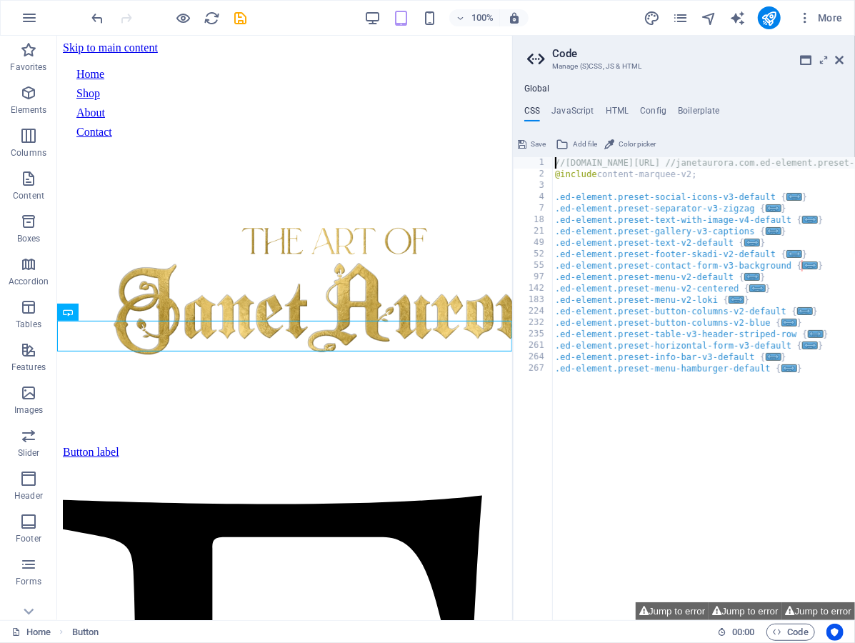
click at [630, 311] on div "//janetaurora.com/sitemap.xml //janetaurora.com.ed-element.preset-content-marqu…" at bounding box center [801, 401] width 499 height 488
click at [770, 275] on div "//janetaurora.com/sitemap.xml //janetaurora.com.ed-element.preset-content-marqu…" at bounding box center [801, 401] width 499 height 488
type textarea "}"
click at [697, 415] on div "//janetaurora.com/sitemap.xml //janetaurora.com.ed-element.preset-content-marqu…" at bounding box center [801, 401] width 499 height 488
click at [837, 63] on icon at bounding box center [839, 59] width 9 height 11
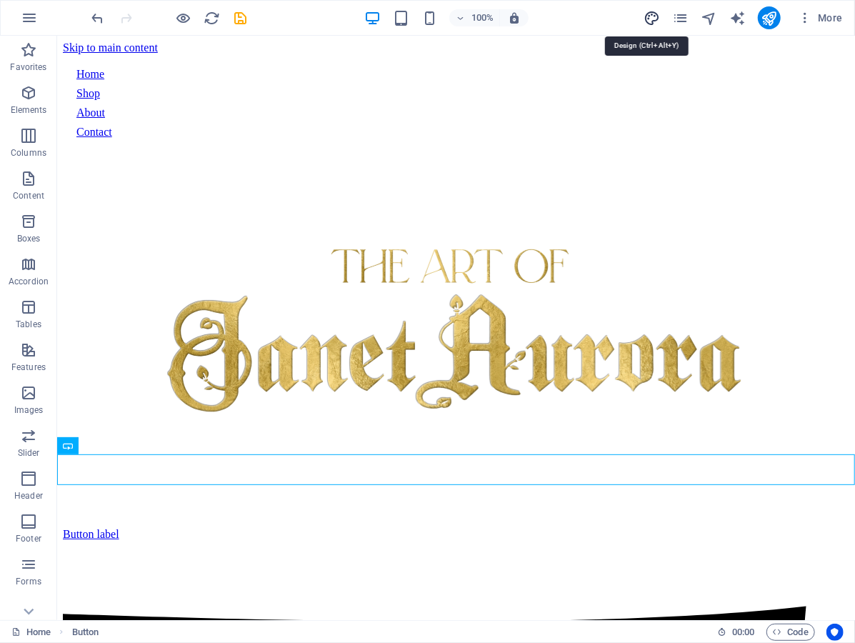
click at [647, 21] on icon "design" at bounding box center [651, 18] width 16 height 16
select select "px"
select select "400"
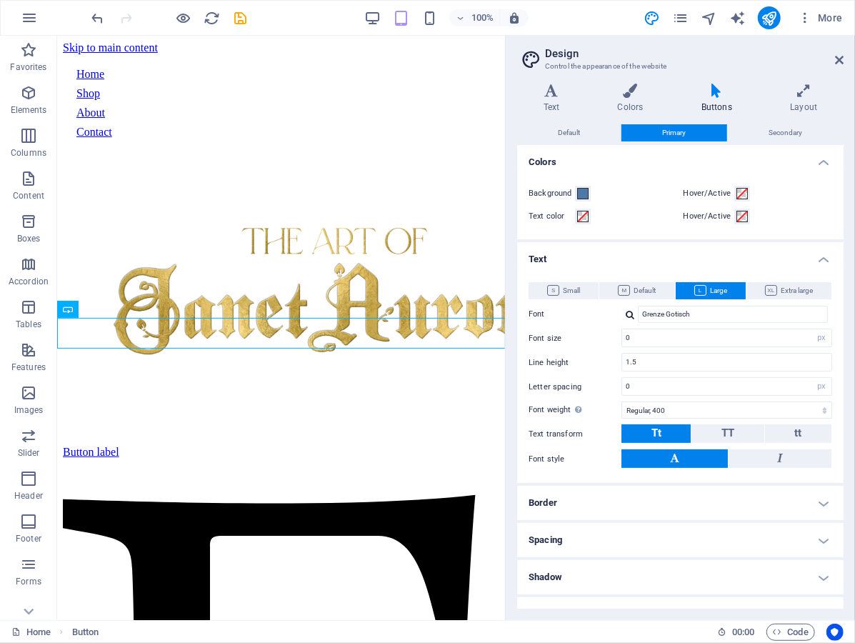
click at [630, 313] on div at bounding box center [630, 314] width 9 height 9
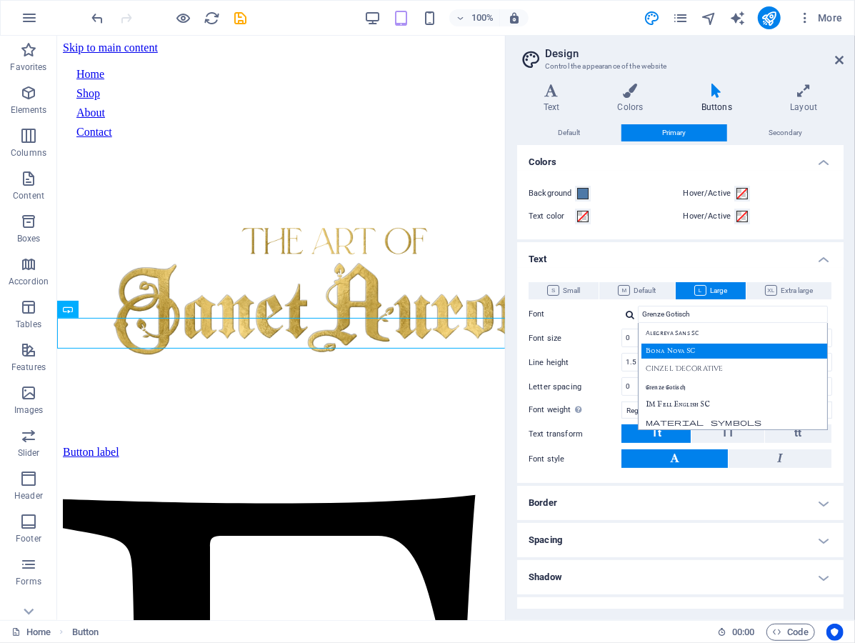
click at [646, 354] on div "Bona Nova SC" at bounding box center [735, 351] width 189 height 15
type input "Bona Nova SC"
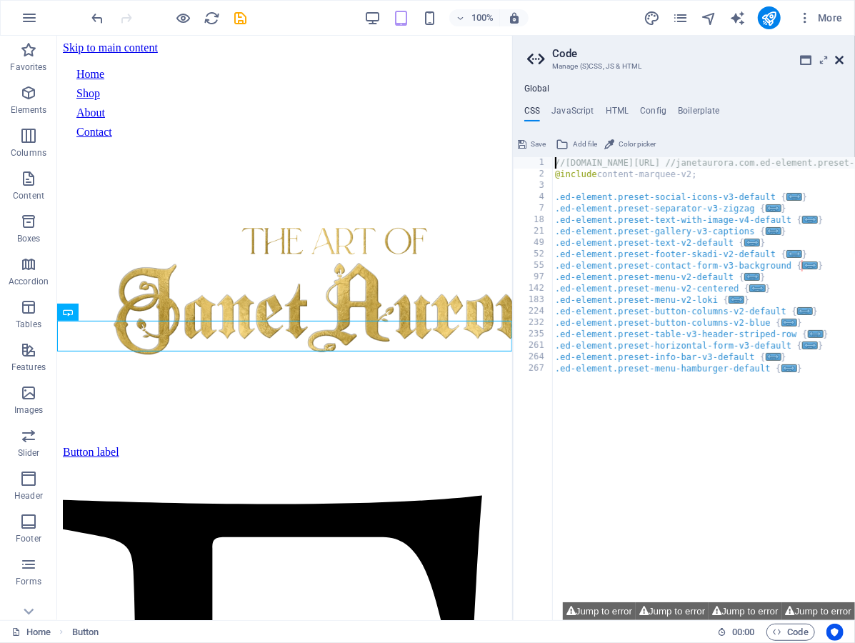
click at [837, 59] on icon at bounding box center [839, 59] width 9 height 11
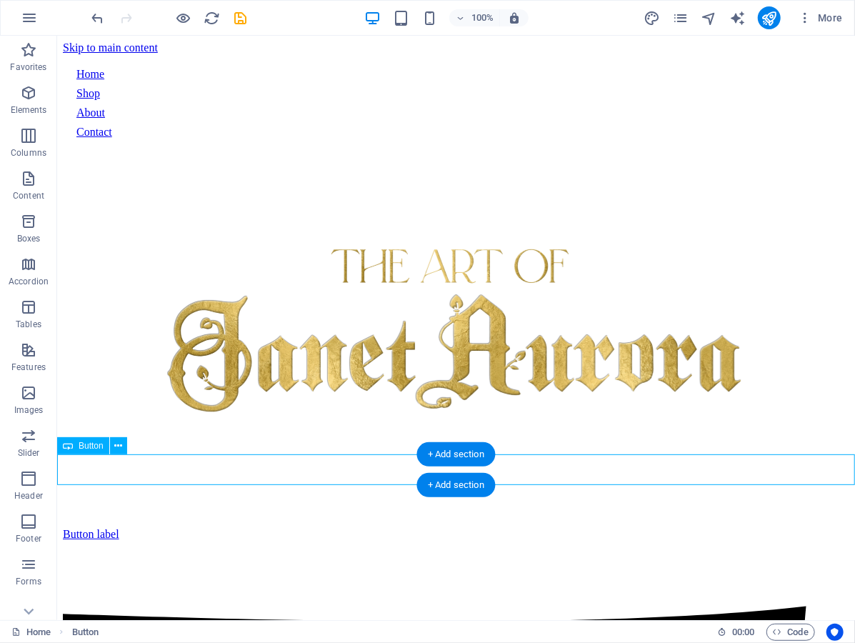
click at [129, 527] on div "Button label" at bounding box center [455, 533] width 786 height 13
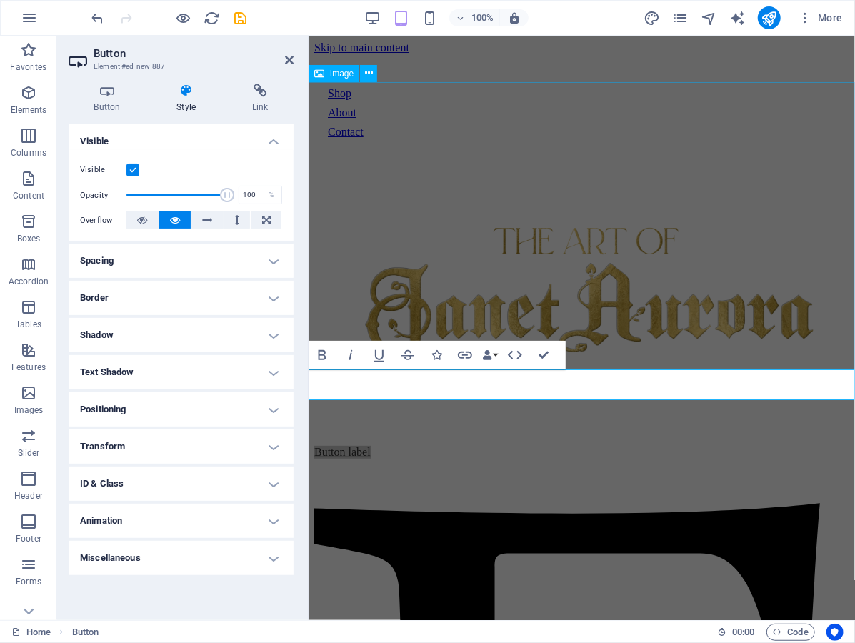
click at [293, 97] on div "Button Style Link Button Design Default Primary Secondary Background Hover/Acti…" at bounding box center [181, 346] width 248 height 548
click at [287, 54] on icon at bounding box center [289, 59] width 9 height 11
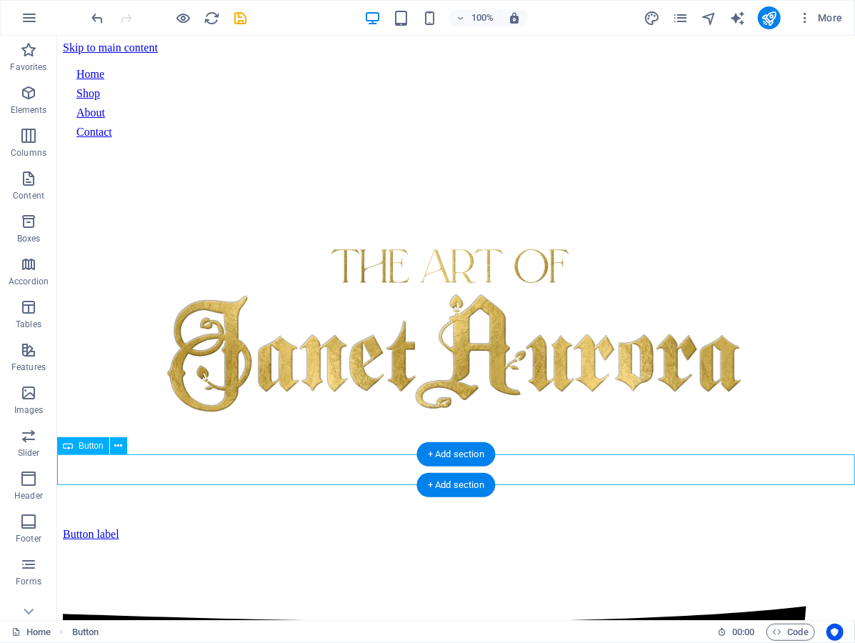
click at [258, 527] on div "Button label" at bounding box center [455, 533] width 786 height 13
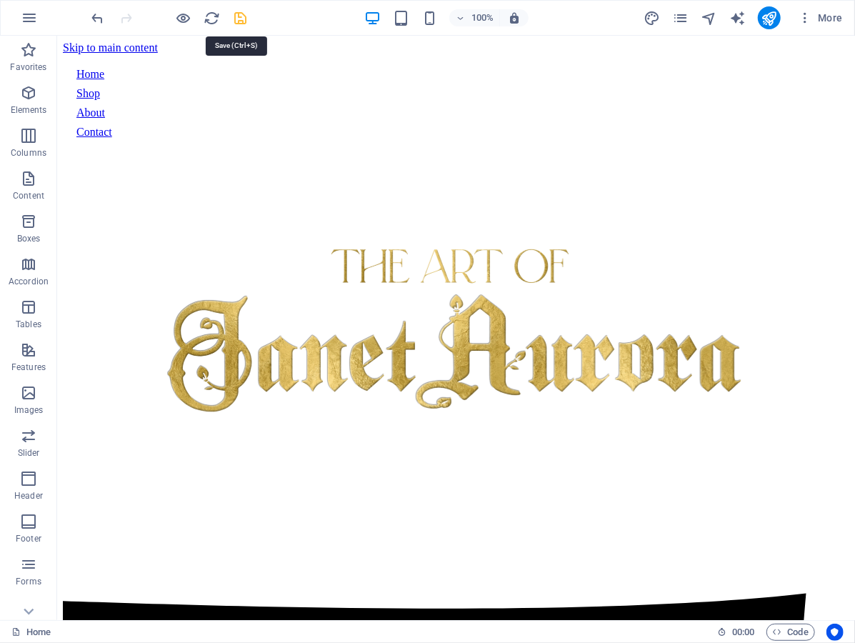
click at [241, 19] on icon "save" at bounding box center [241, 18] width 16 height 16
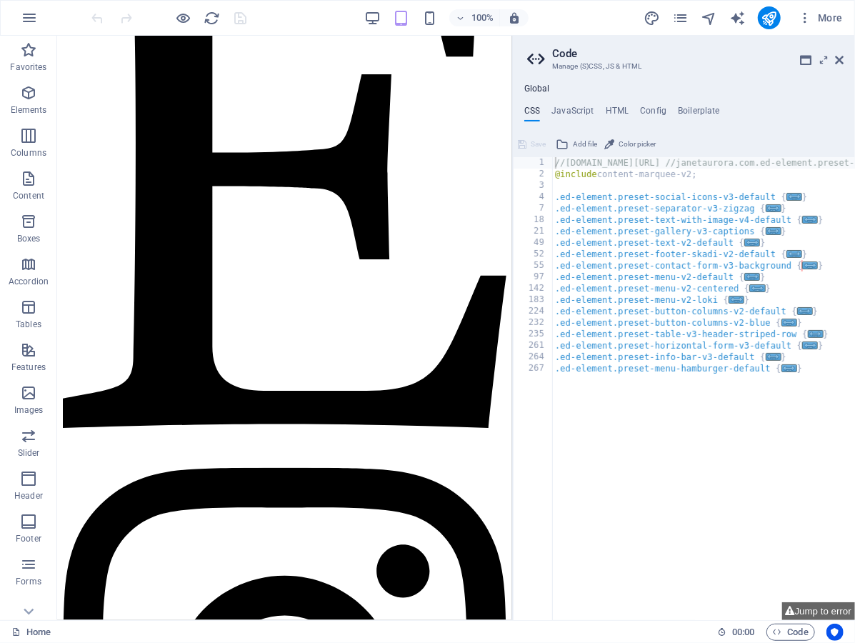
scroll to position [486, 0]
